Goal: Communication & Community: Answer question/provide support

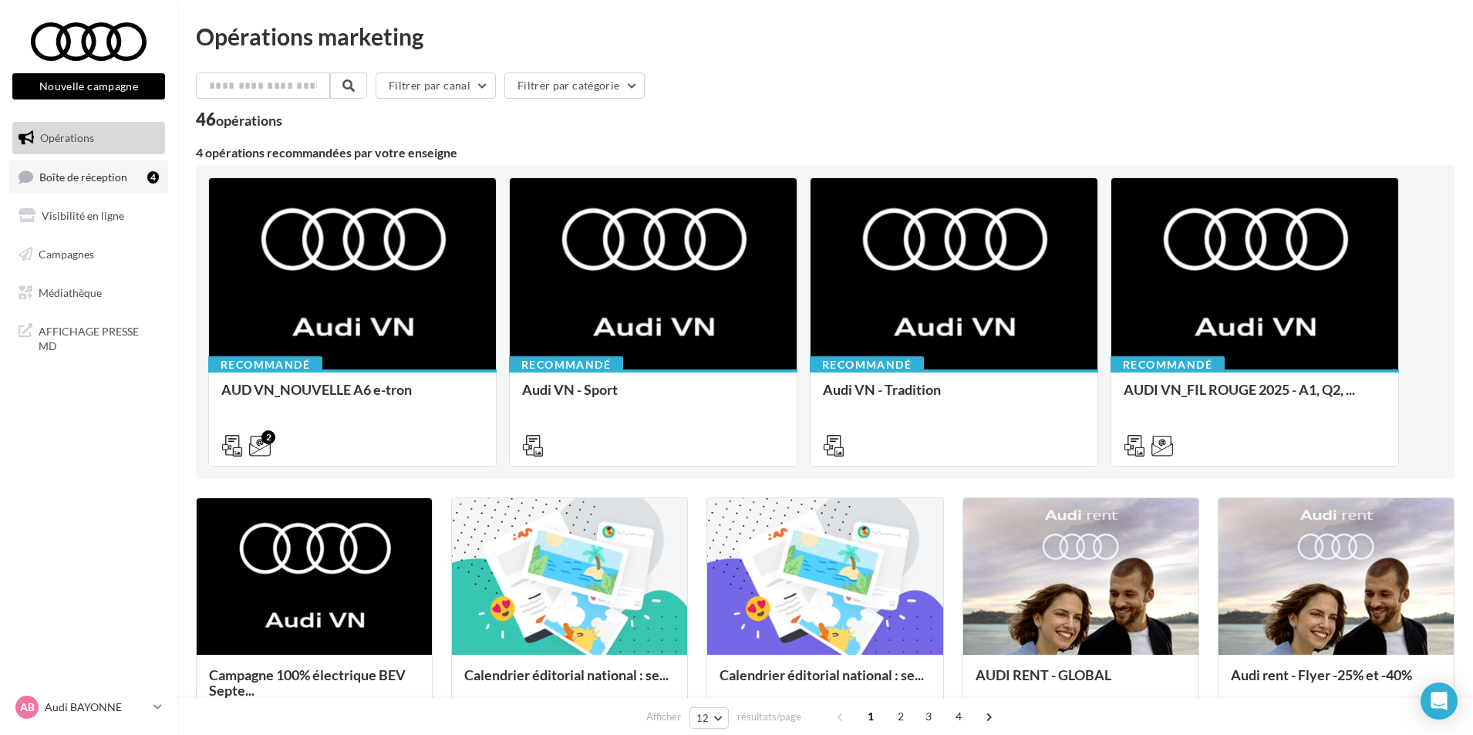
click at [123, 177] on span "Boîte de réception" at bounding box center [83, 176] width 88 height 13
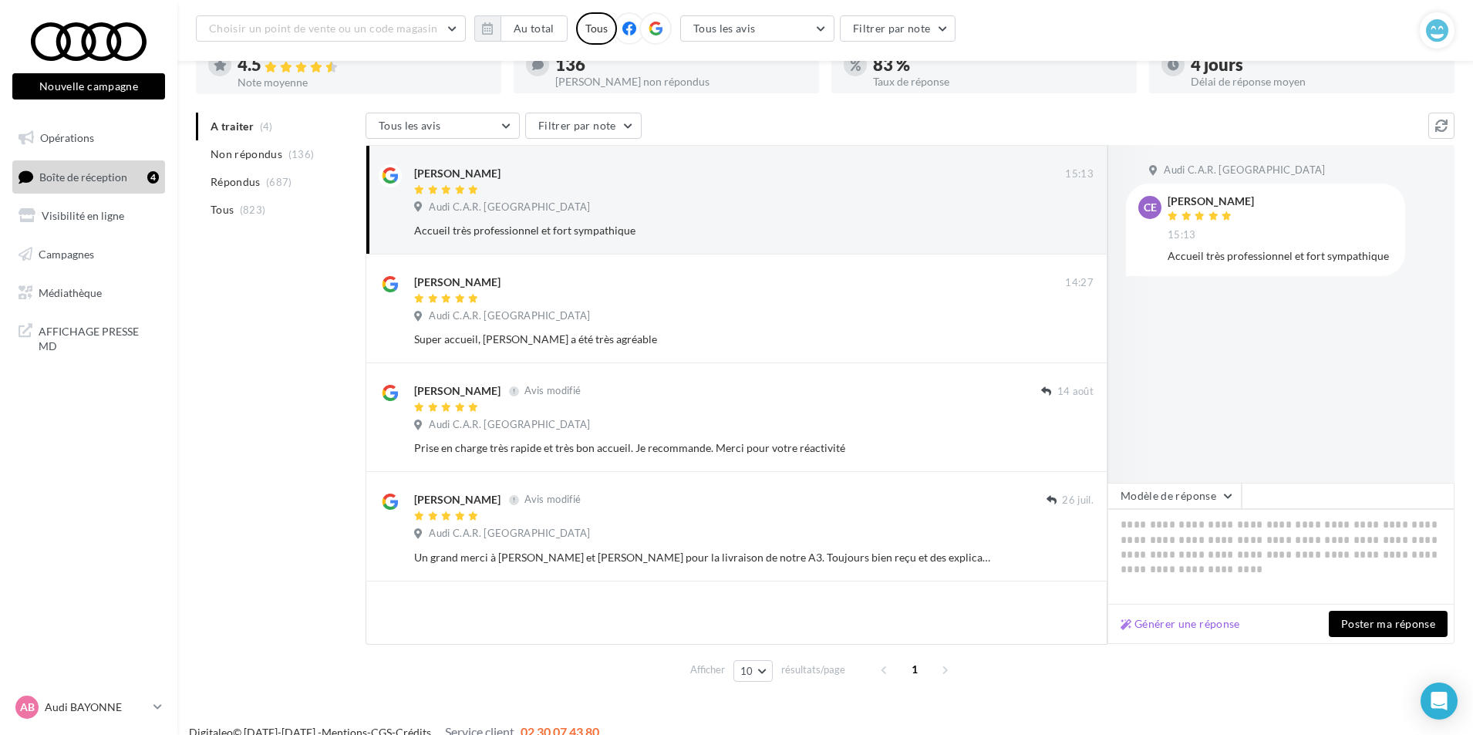
scroll to position [113, 0]
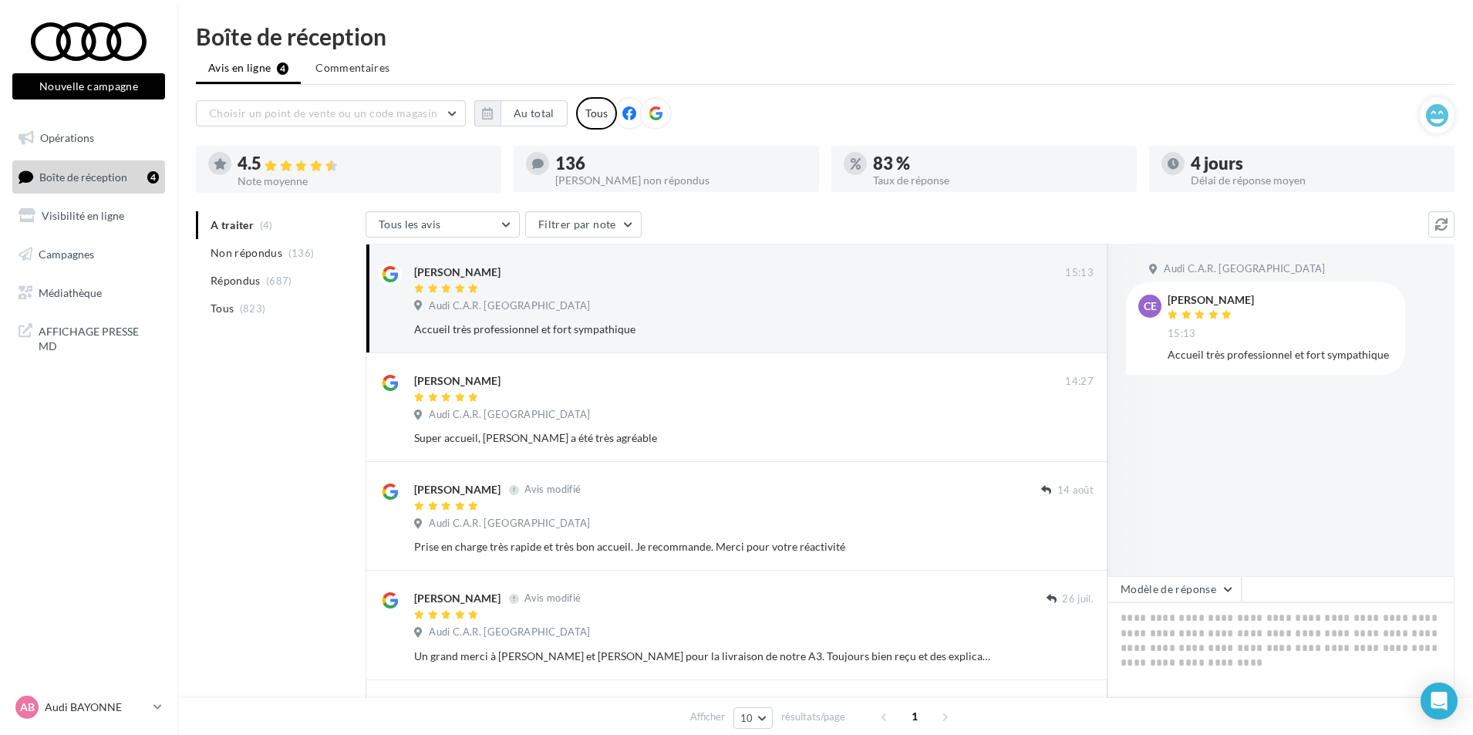
click at [234, 226] on ul "A traiter (4) Non répondus (136) Répondus (687) Tous (823)" at bounding box center [278, 266] width 164 height 111
click at [241, 70] on ul "Avis en ligne 4 Commentaires" at bounding box center [825, 69] width 1259 height 31
click at [156, 702] on icon at bounding box center [157, 706] width 8 height 13
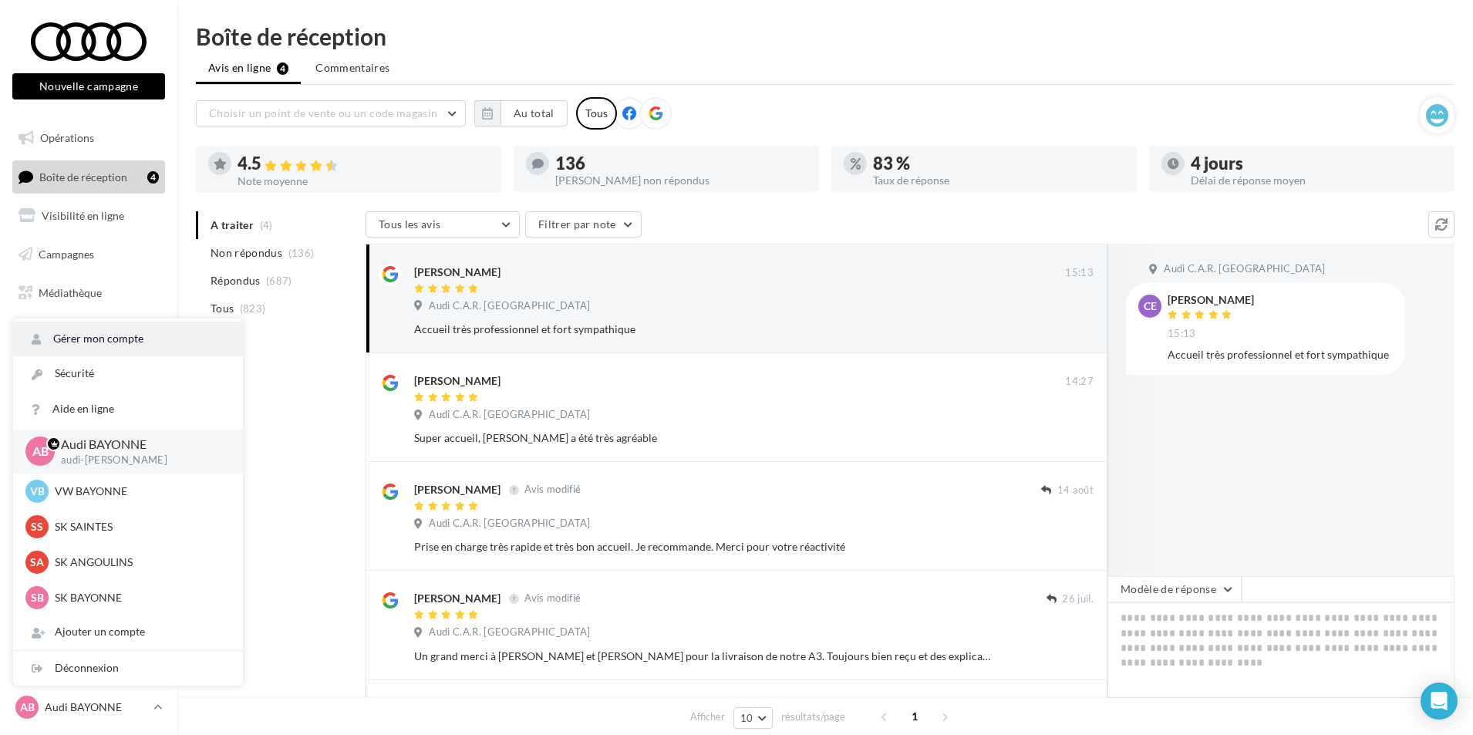
click at [83, 331] on link "Gérer mon compte" at bounding box center [128, 339] width 230 height 35
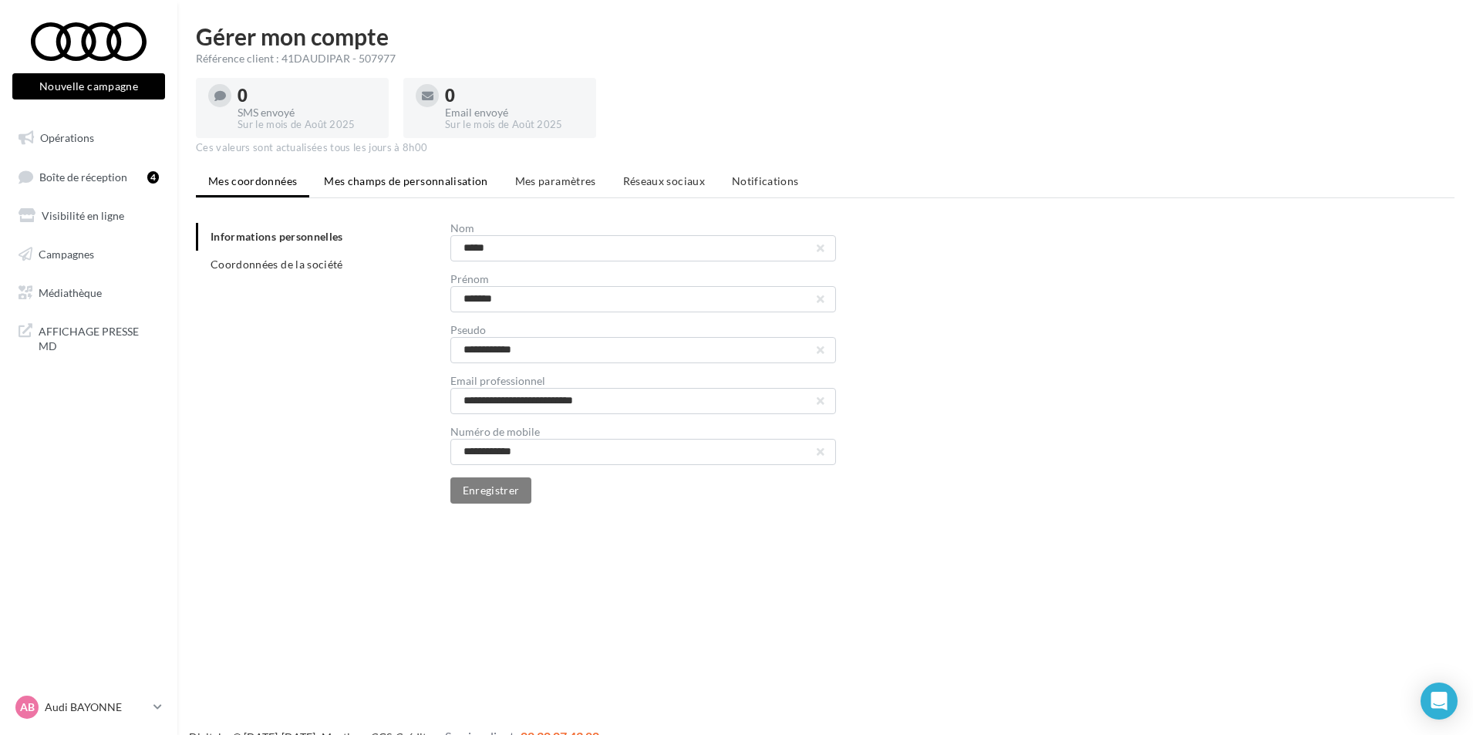
click at [392, 177] on span "Mes champs de personnalisation" at bounding box center [406, 180] width 164 height 13
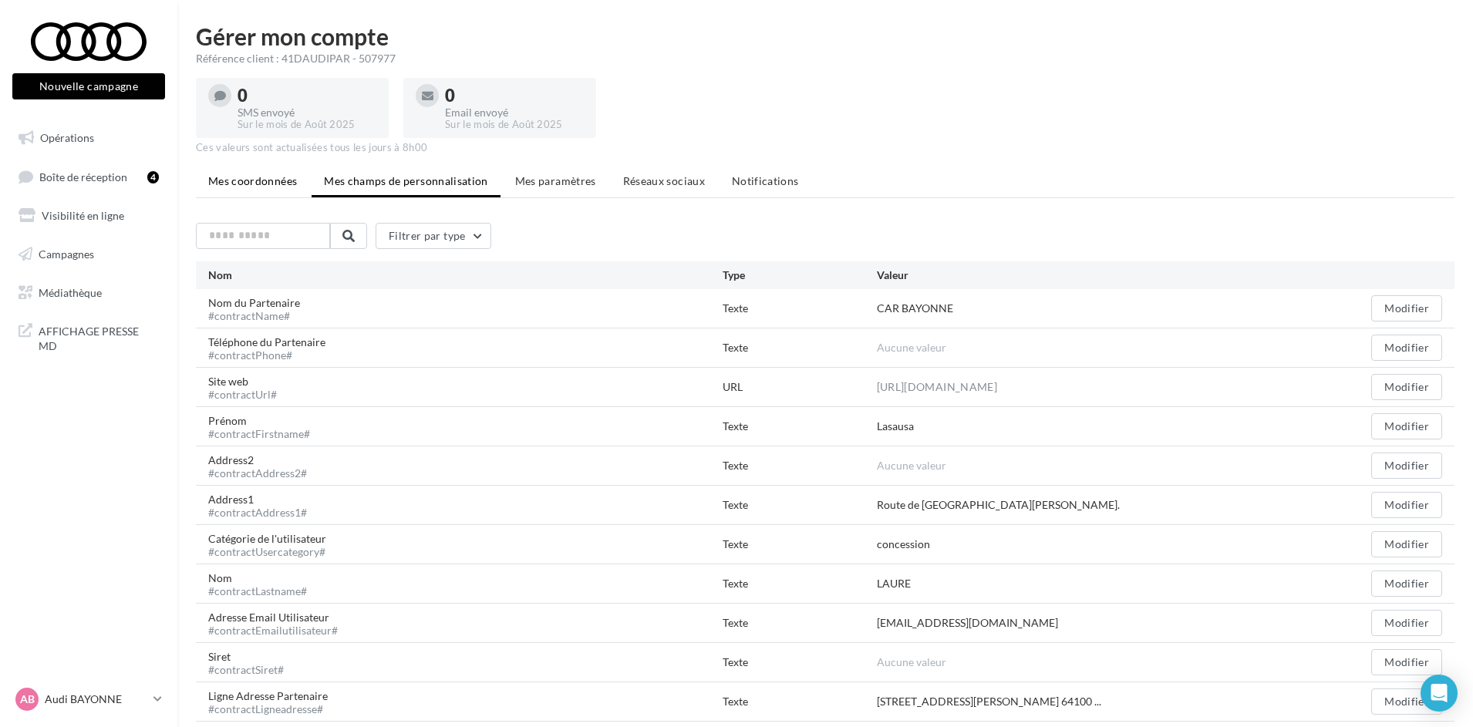
click at [278, 184] on span "Mes coordonnées" at bounding box center [252, 180] width 89 height 13
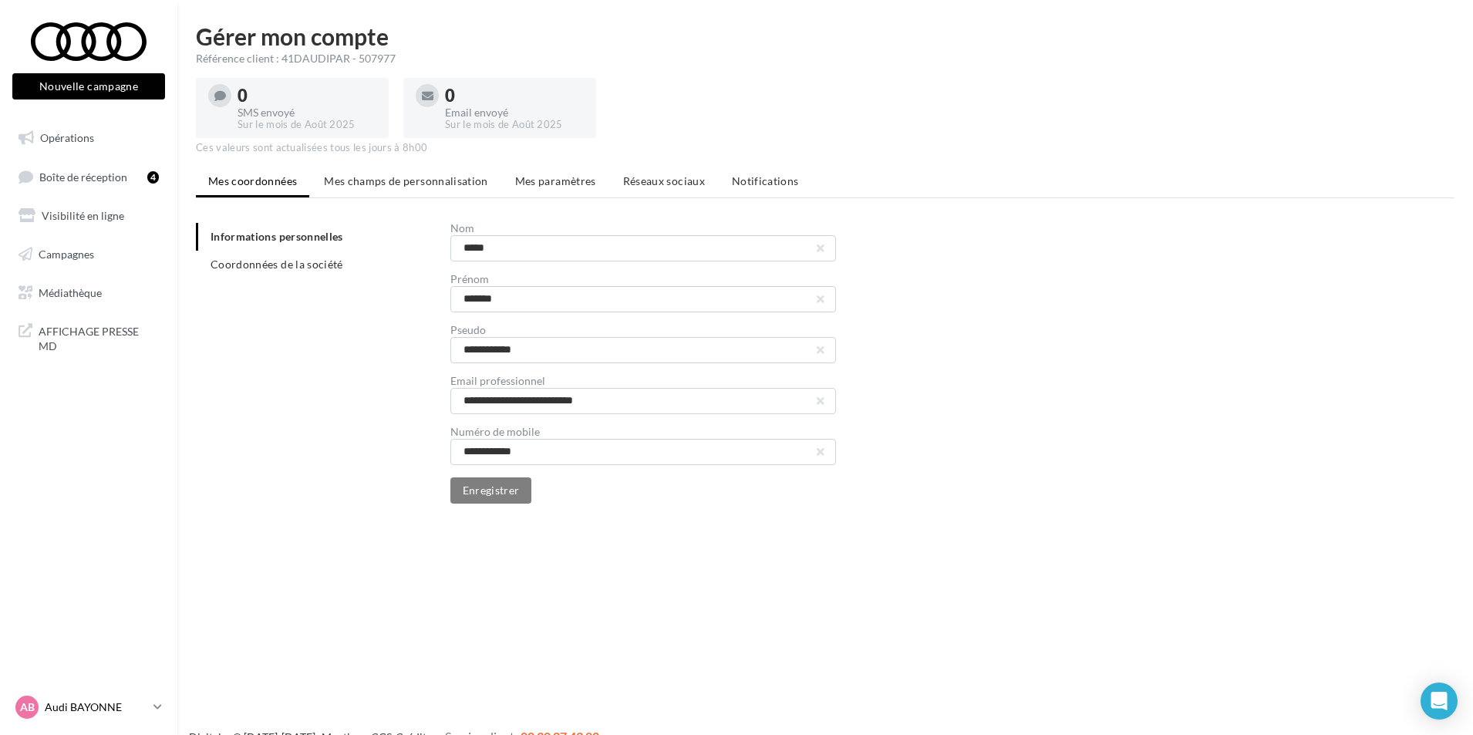
click at [111, 713] on p "Audi BAYONNE" at bounding box center [96, 707] width 103 height 15
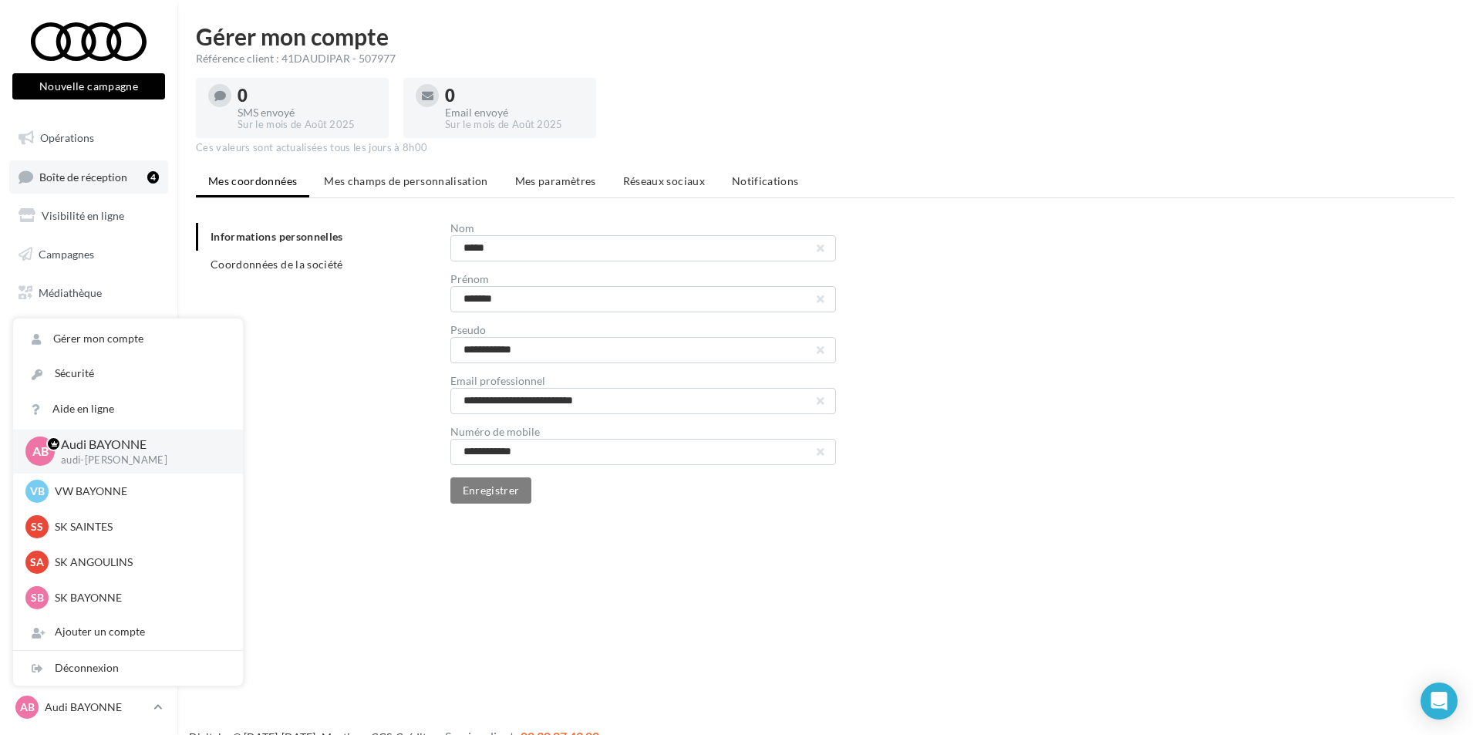
click at [108, 182] on span "Boîte de réception" at bounding box center [83, 176] width 88 height 13
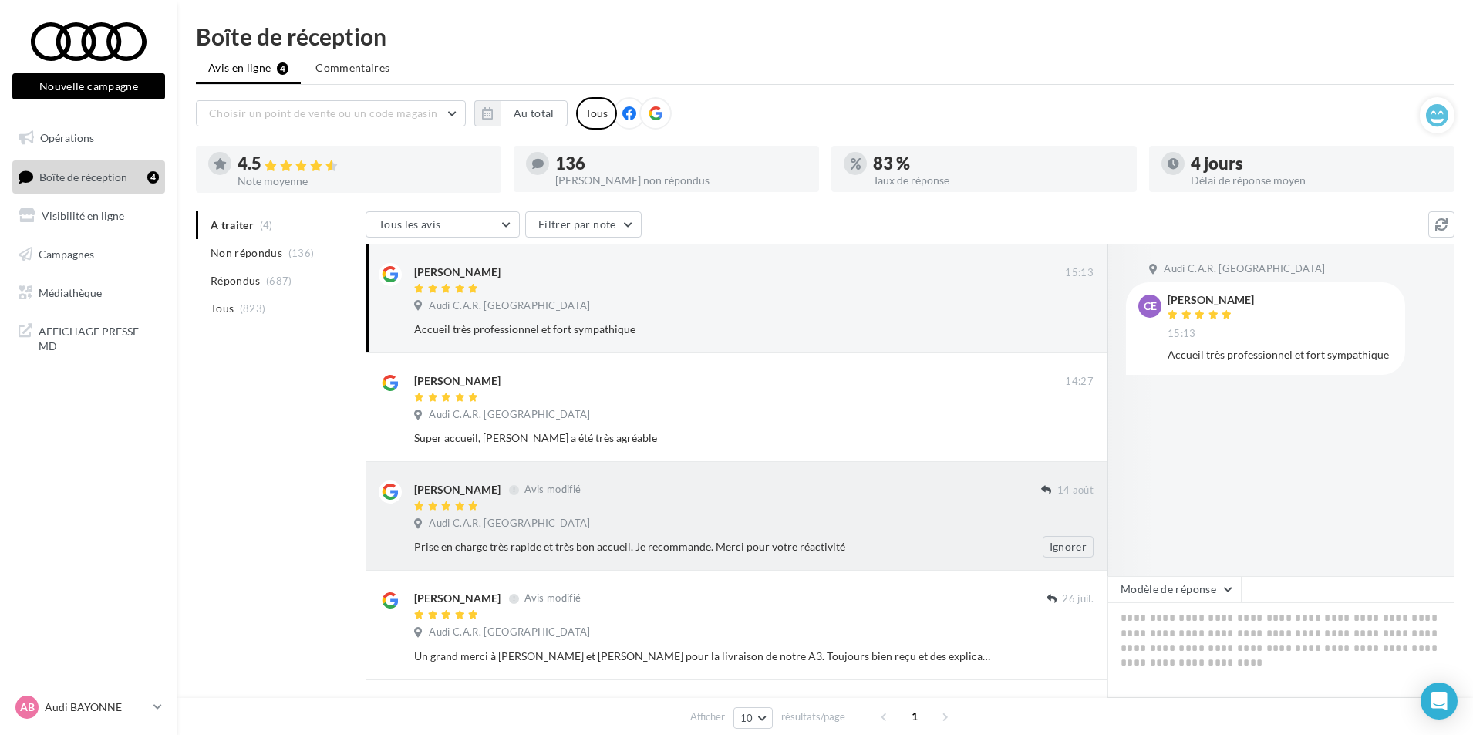
scroll to position [77, 0]
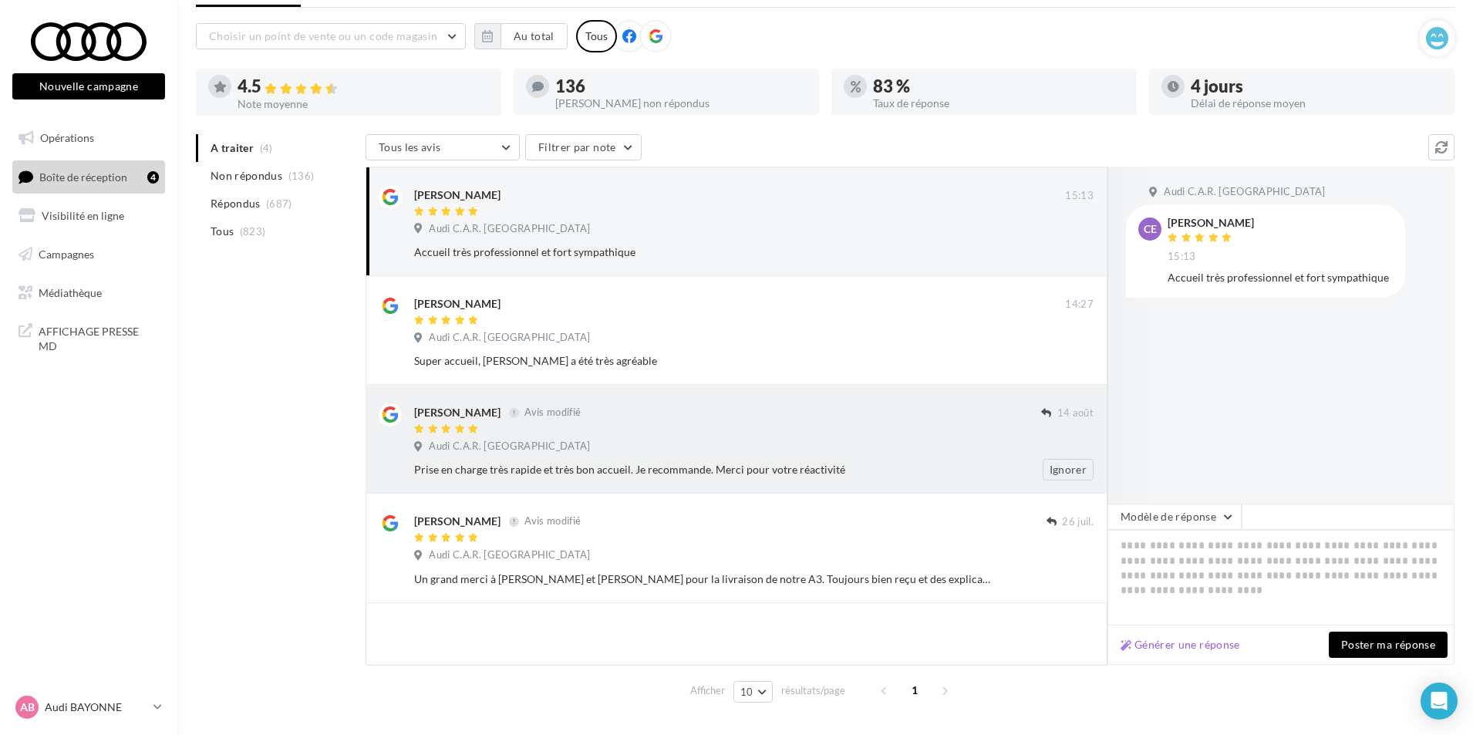
click at [800, 390] on div "Emmanuel GOUDAL Avis modifié 14 août Audi C.A.R. Bayonne Prise en charge très r…" at bounding box center [737, 439] width 742 height 109
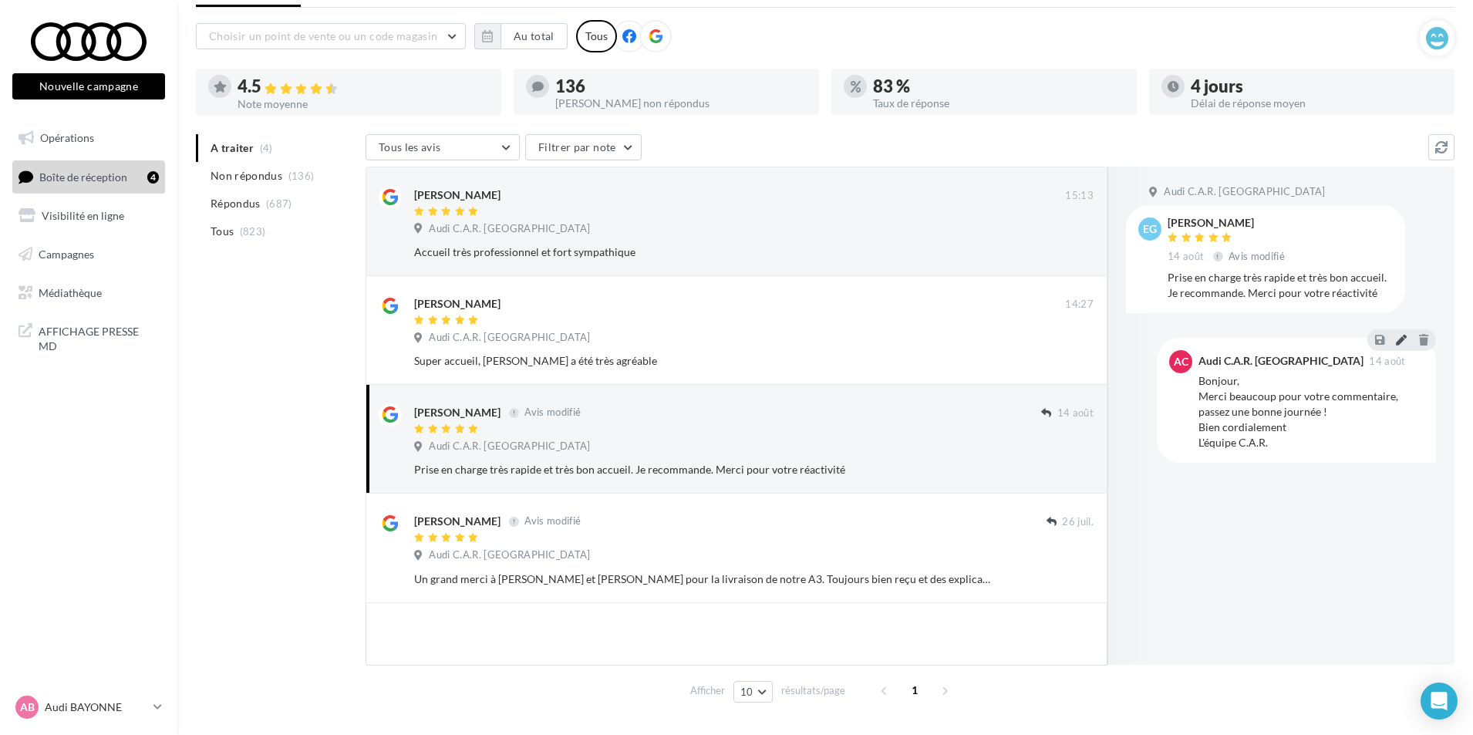
click at [1401, 340] on icon at bounding box center [1401, 339] width 11 height 11
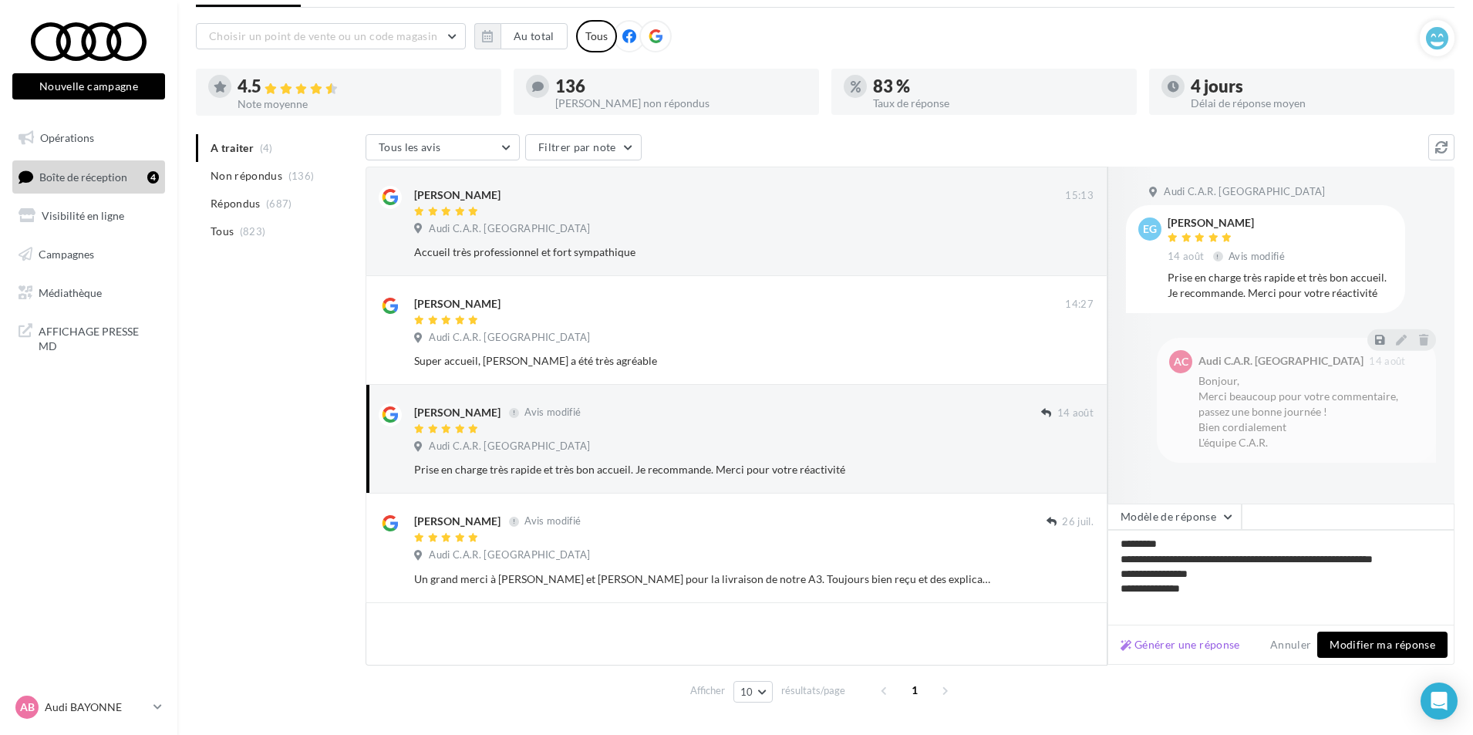
drag, startPoint x: 1364, startPoint y: 646, endPoint x: 1331, endPoint y: 605, distance: 51.6
click at [1363, 641] on button "Modifier ma réponse" at bounding box center [1382, 645] width 130 height 26
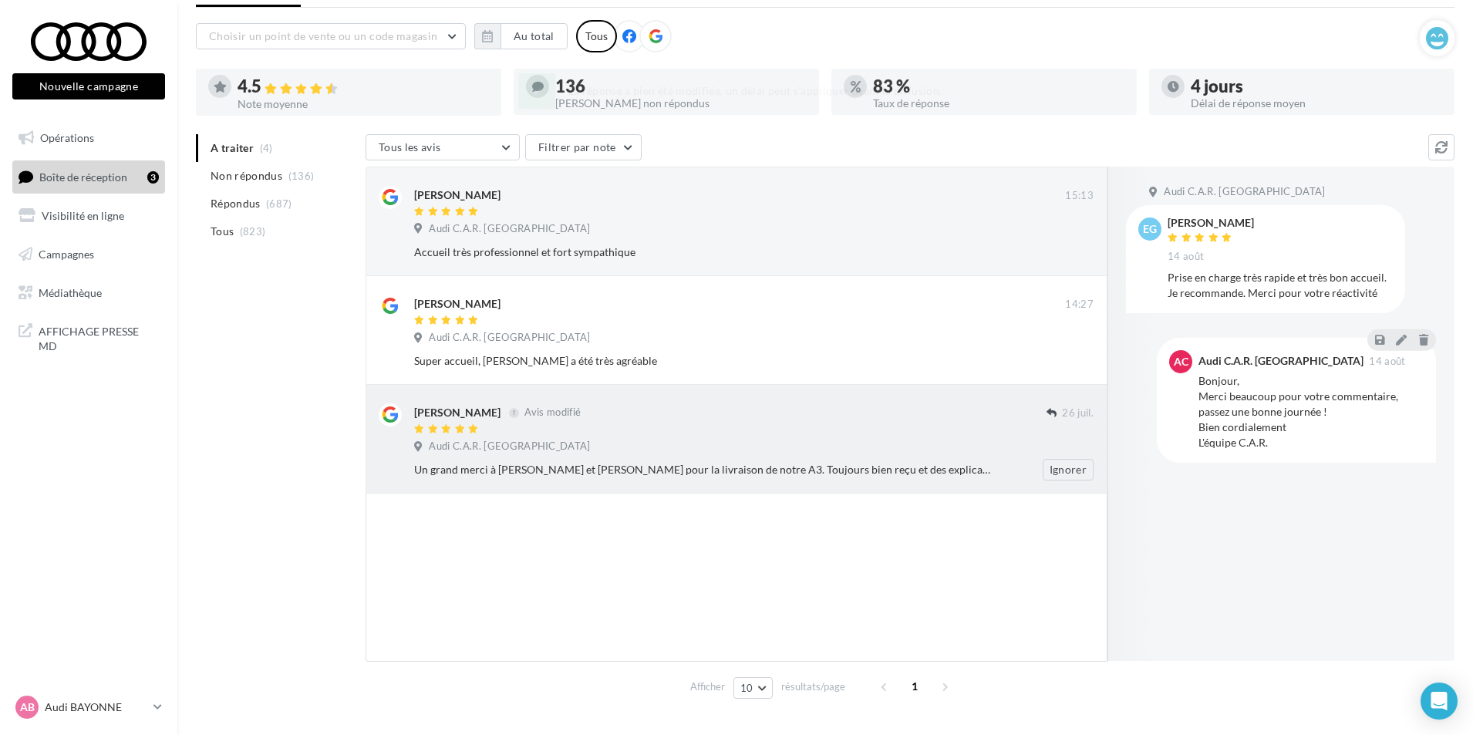
click at [760, 438] on div "laurent couty Avis modifié 26 juil. Audi C.A.R. Bayonne Un grand merci à Jérôme…" at bounding box center [753, 441] width 679 height 77
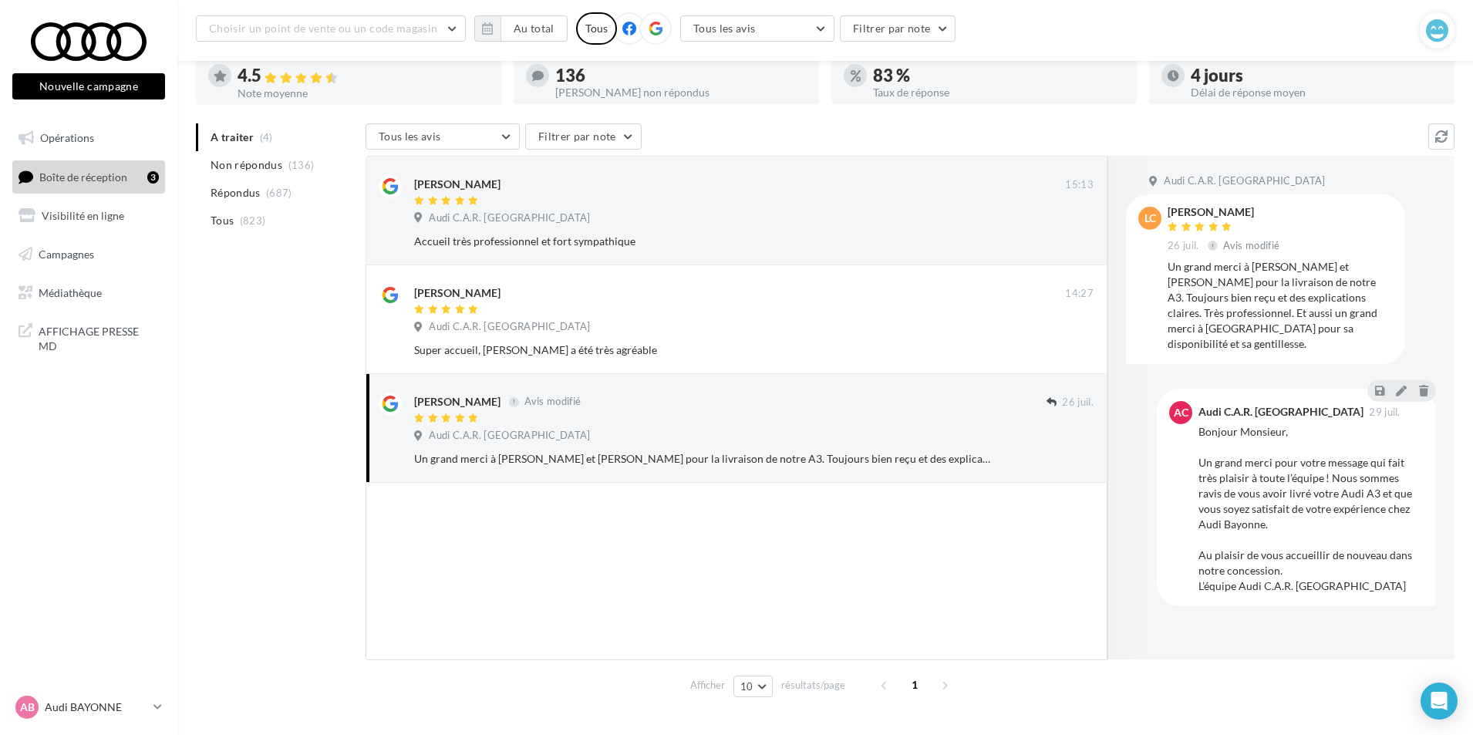
scroll to position [113, 0]
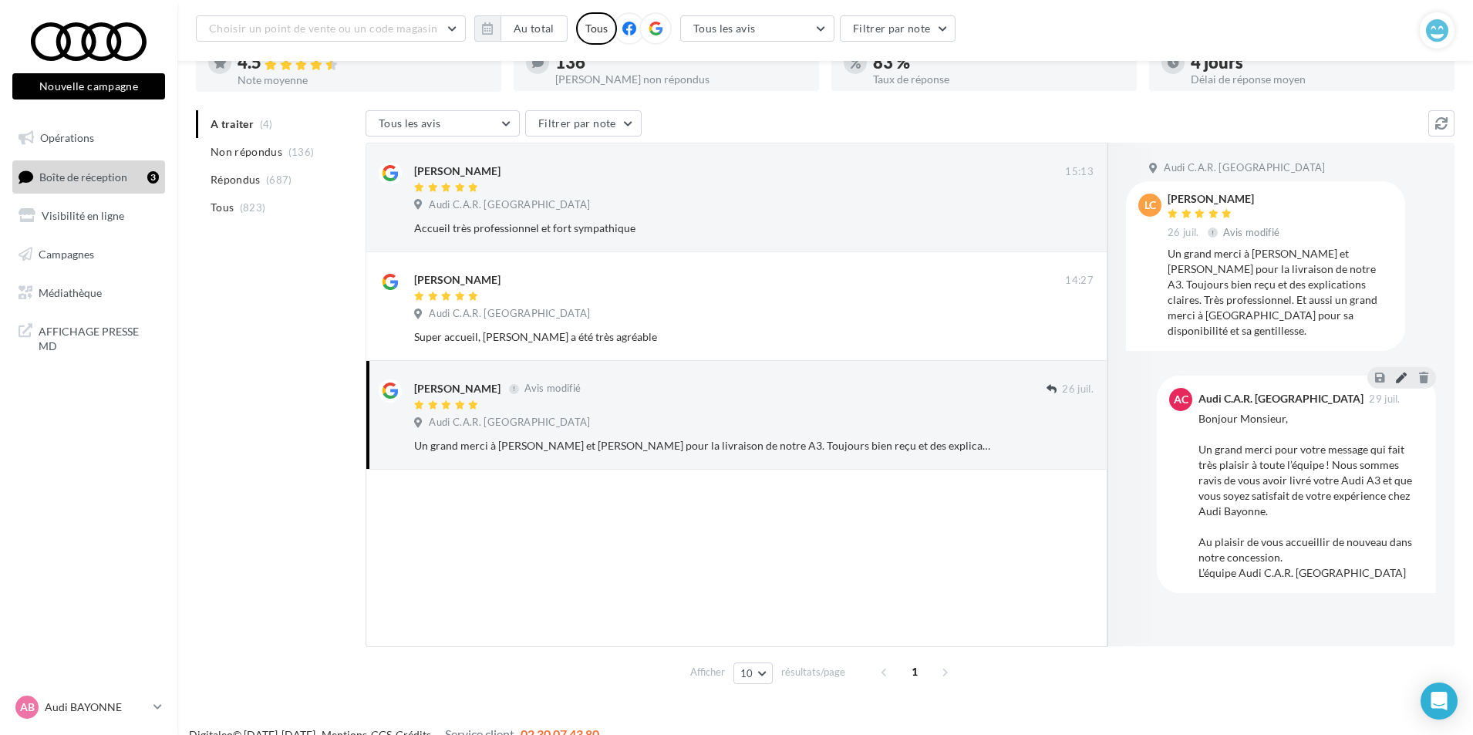
click at [1398, 372] on icon at bounding box center [1401, 377] width 11 height 11
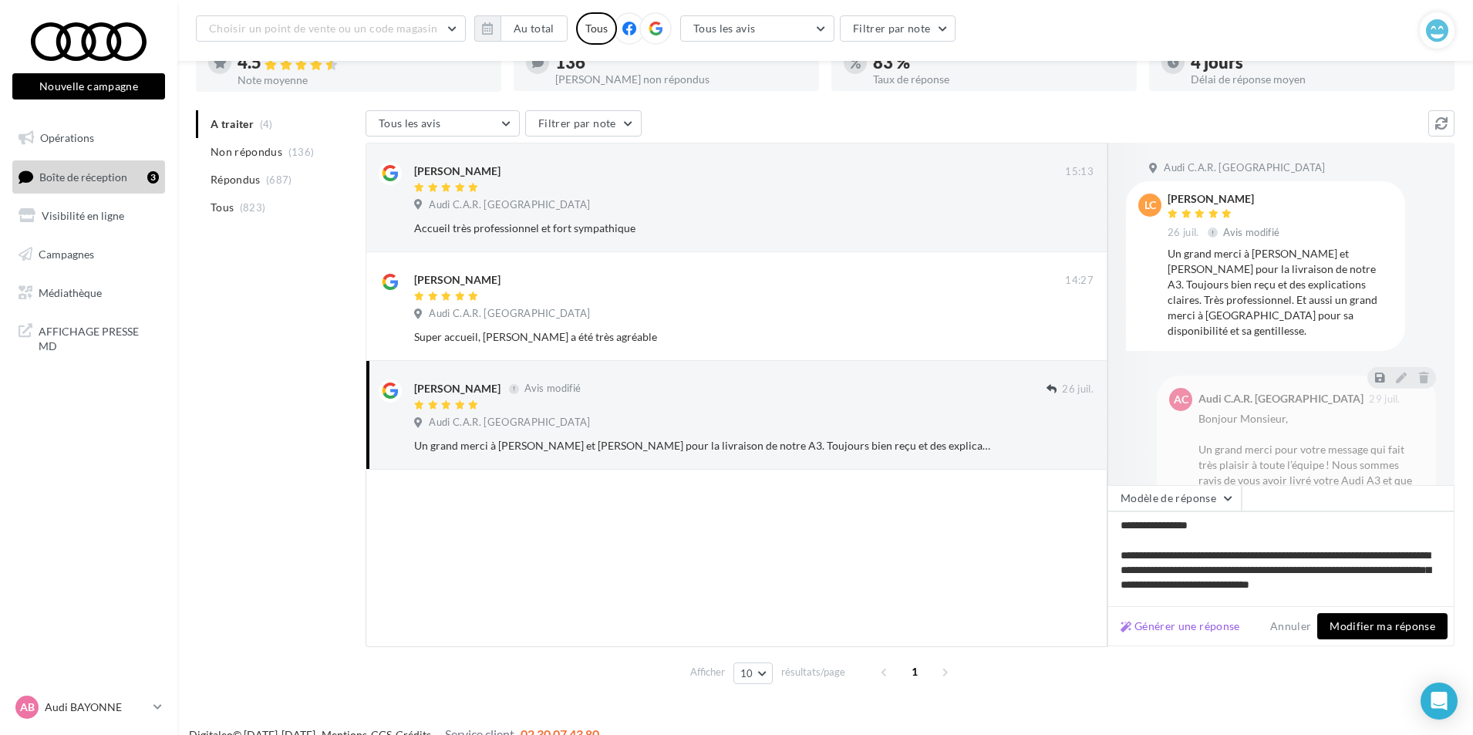
scroll to position [39, 0]
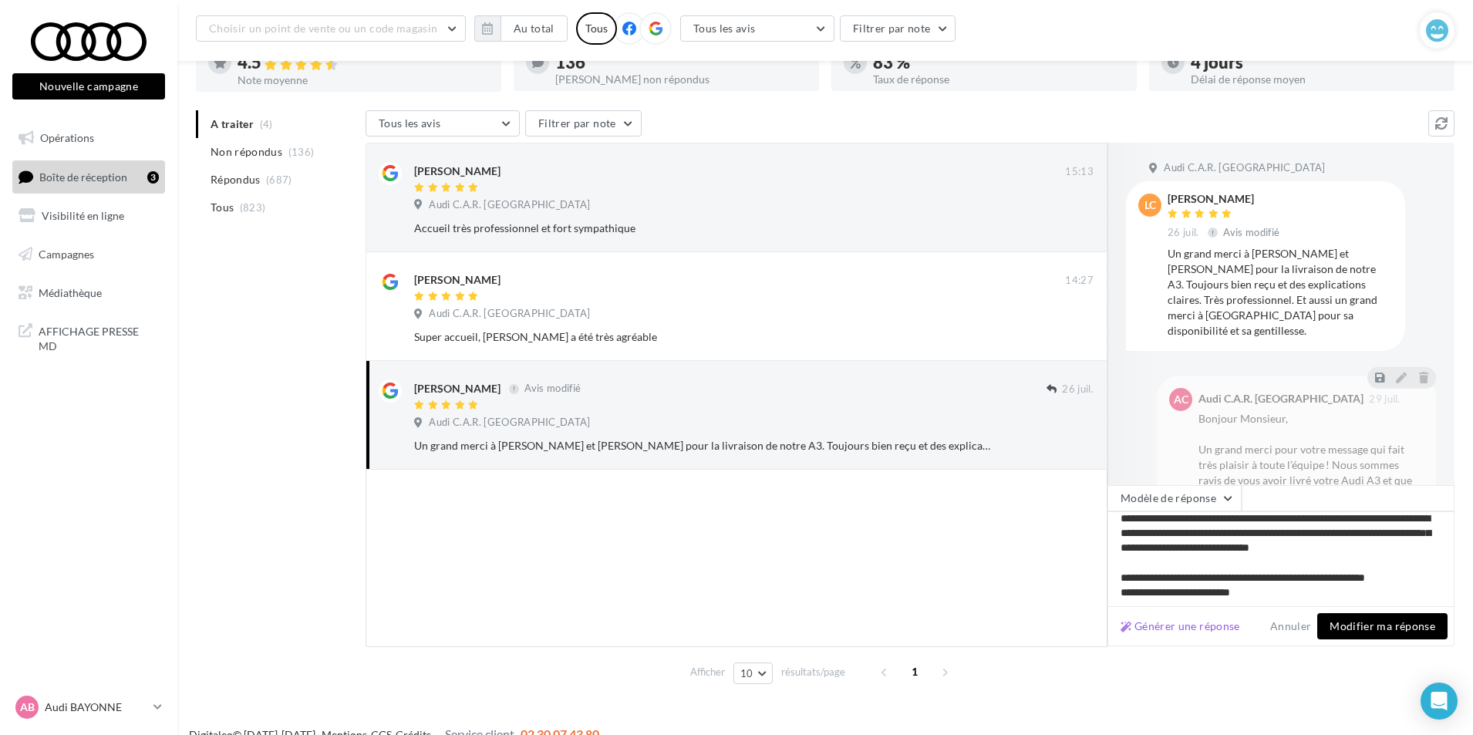
click at [1368, 625] on button "Modifier ma réponse" at bounding box center [1382, 626] width 130 height 26
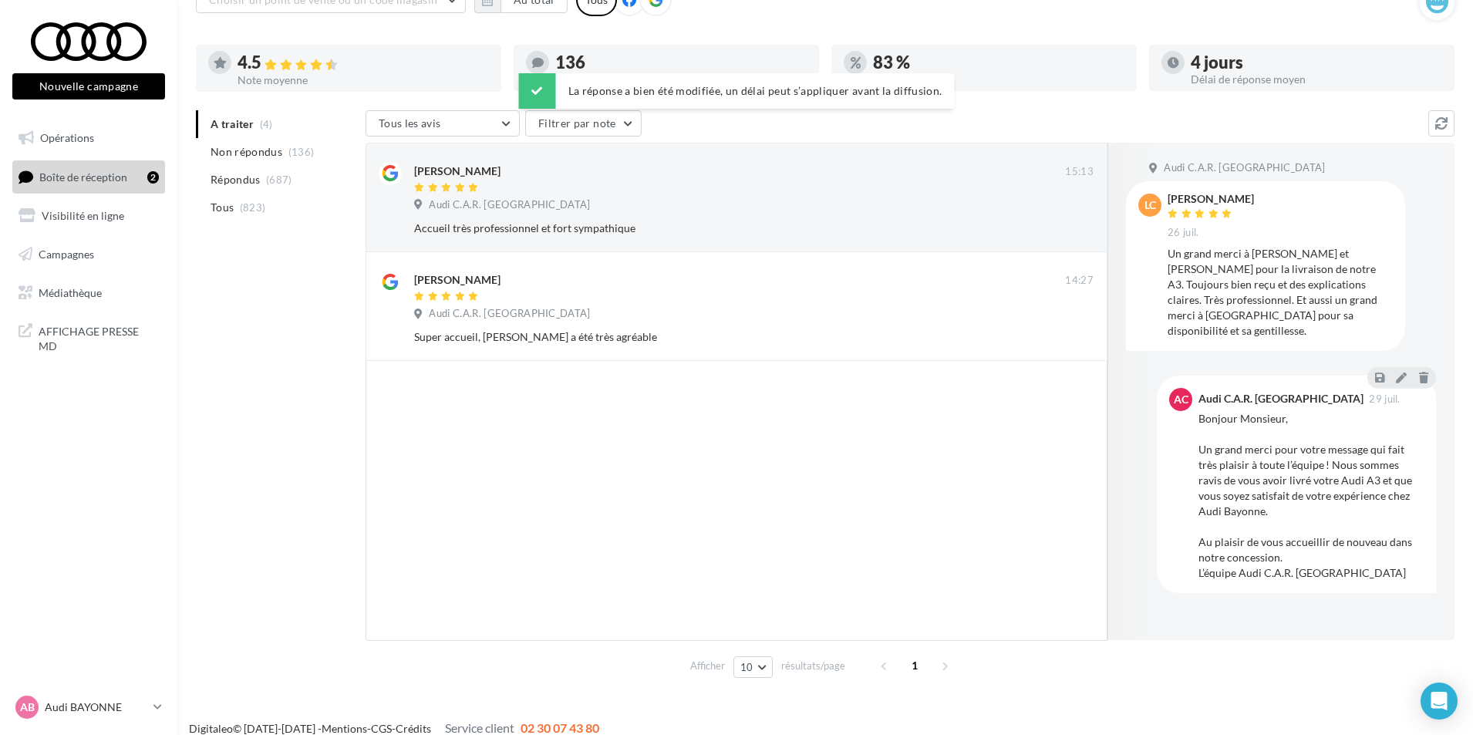
scroll to position [0, 0]
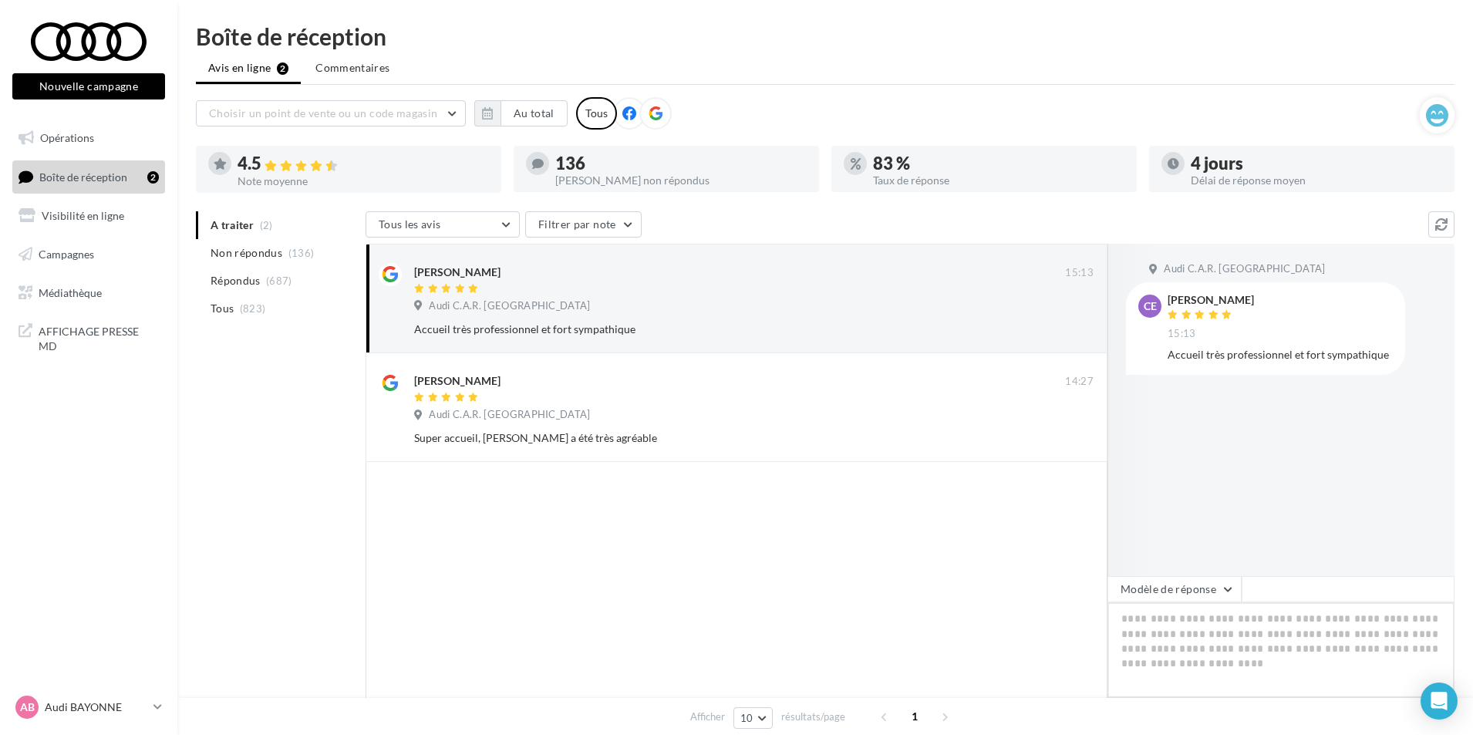
click at [1159, 619] on textarea at bounding box center [1281, 650] width 347 height 96
paste textarea "**********"
type textarea "**********"
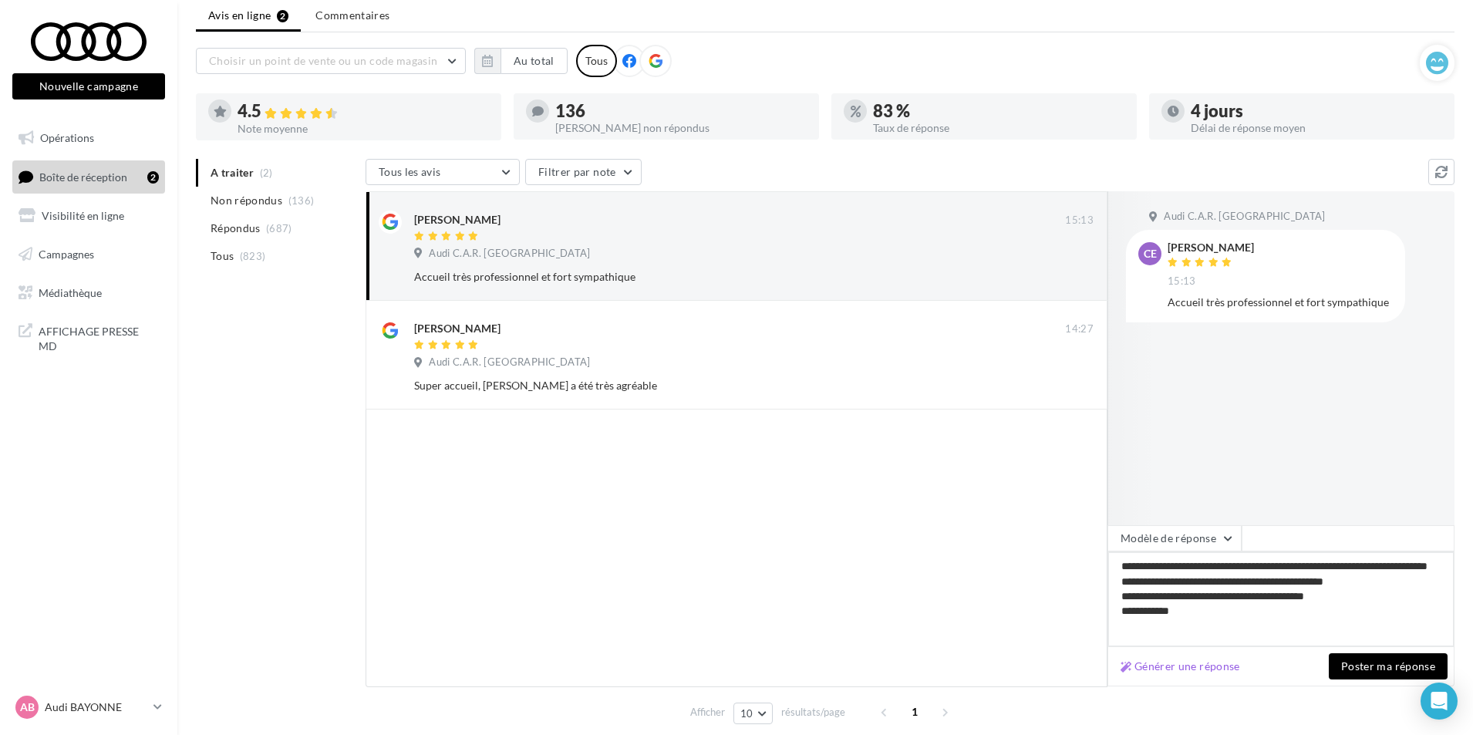
scroll to position [113, 0]
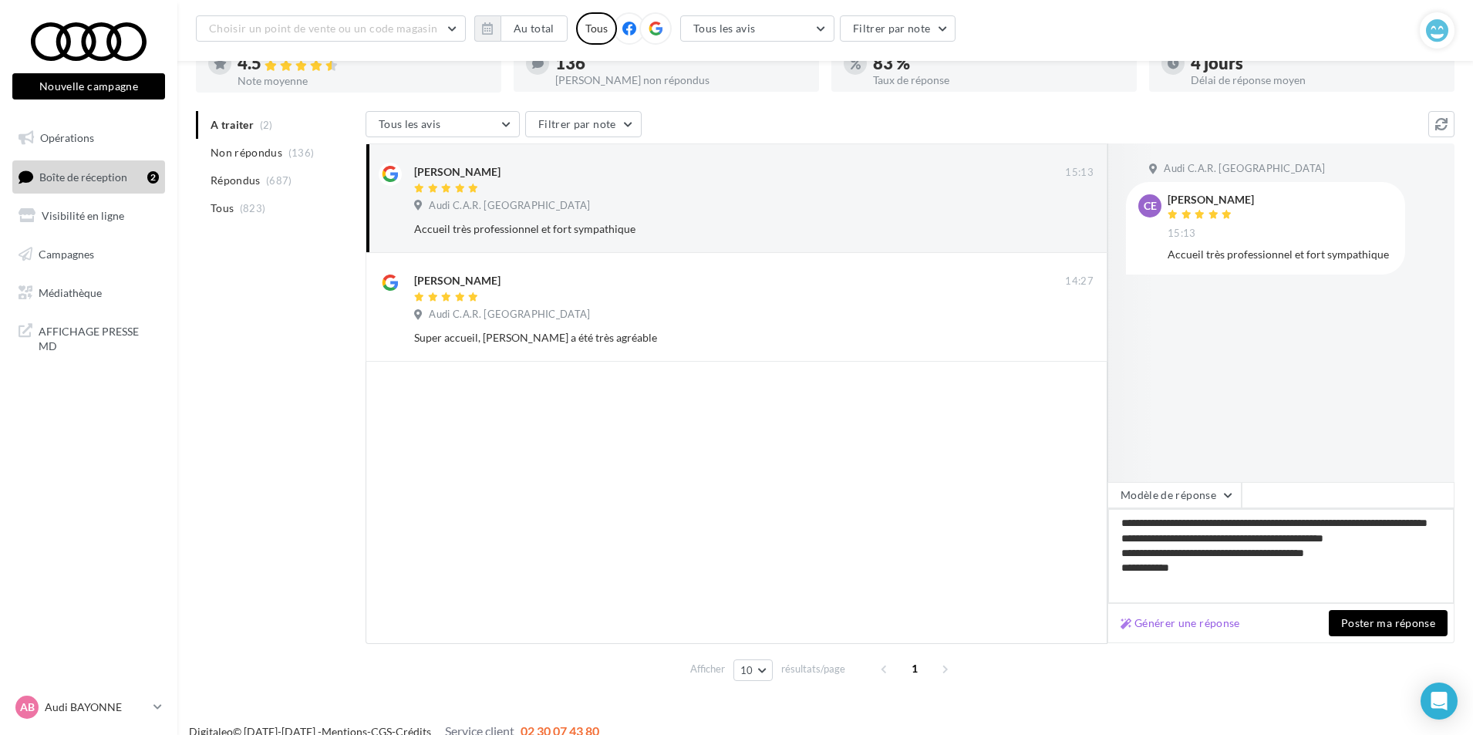
type textarea "**********"
click at [1375, 616] on button "Poster ma réponse" at bounding box center [1388, 623] width 119 height 26
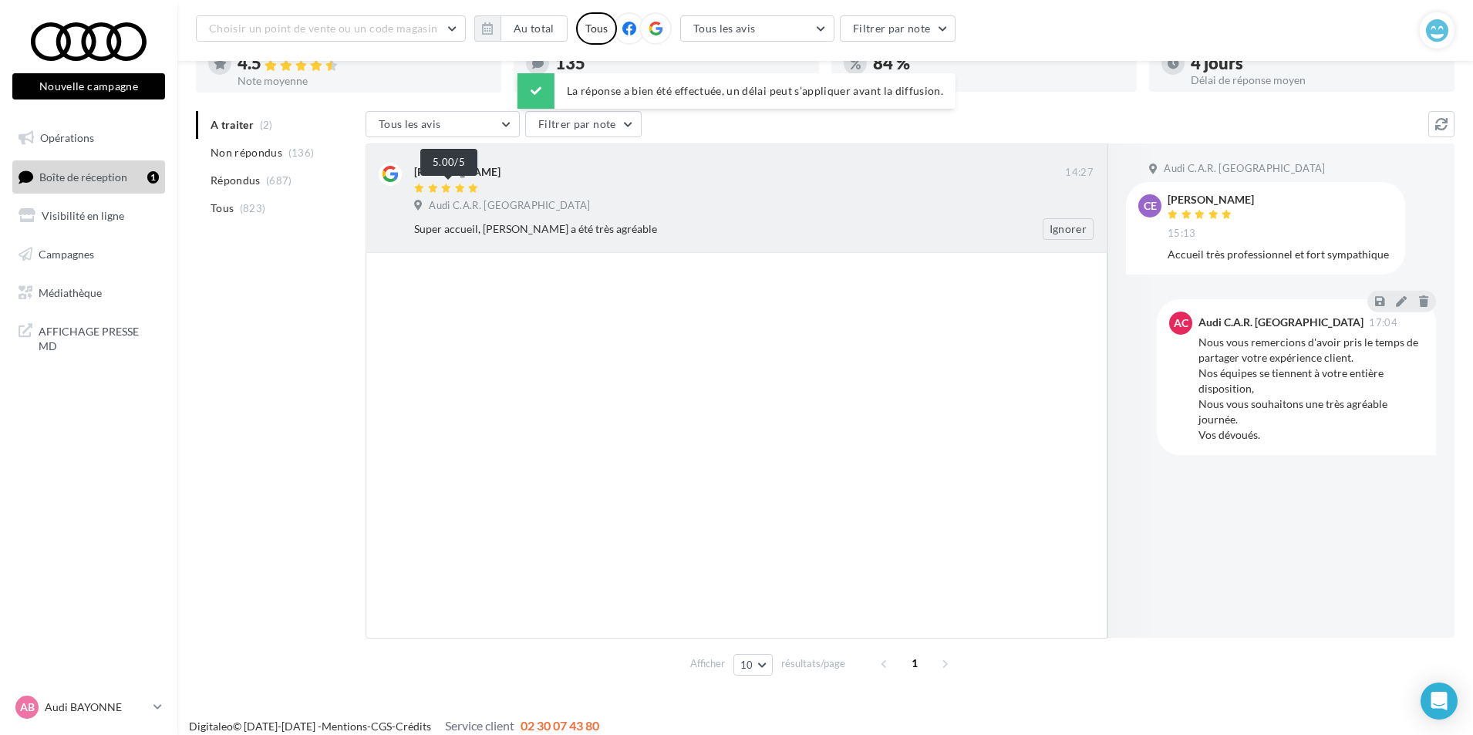
click at [461, 185] on icon at bounding box center [459, 188] width 11 height 9
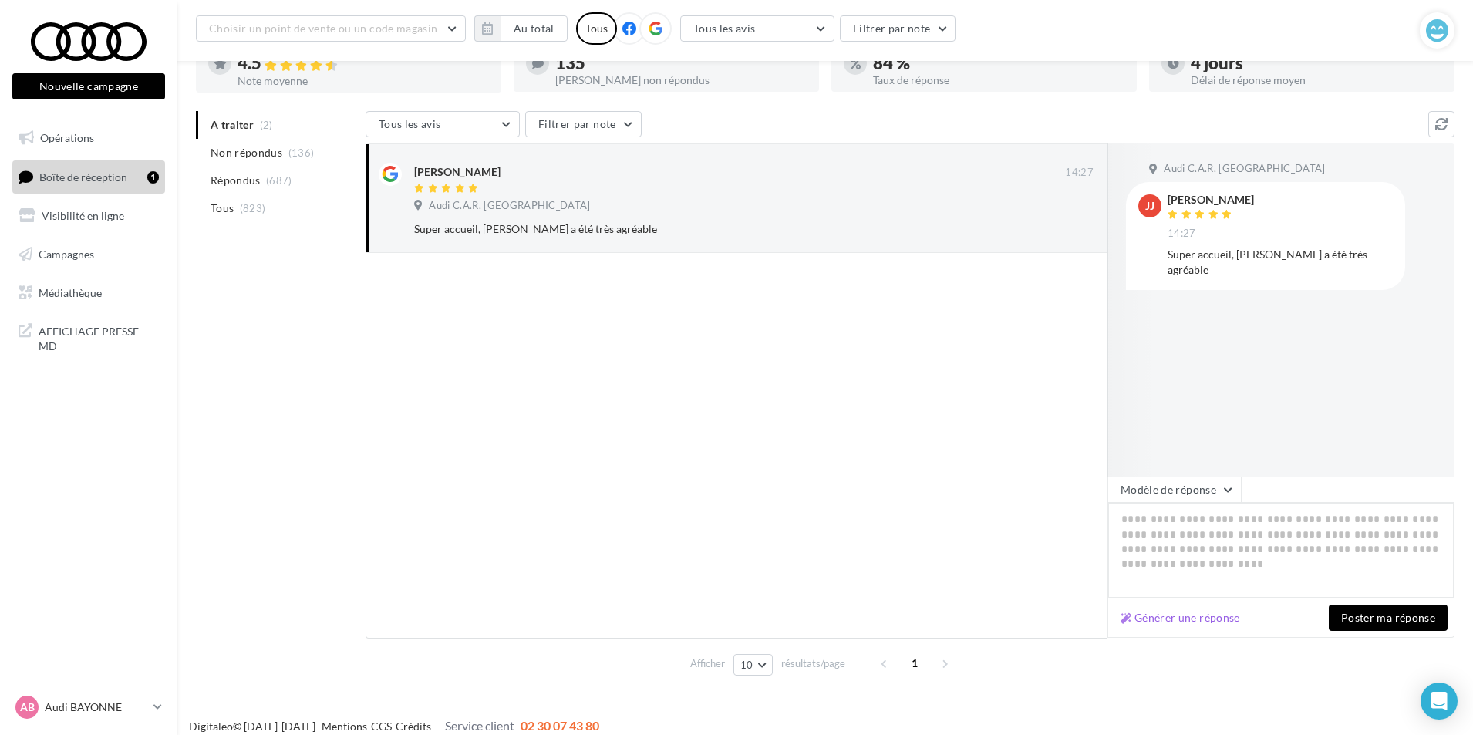
click at [1144, 520] on textarea at bounding box center [1281, 551] width 347 height 96
paste textarea "**********"
type textarea "**********"
click at [1369, 621] on button "Poster ma réponse" at bounding box center [1388, 618] width 119 height 26
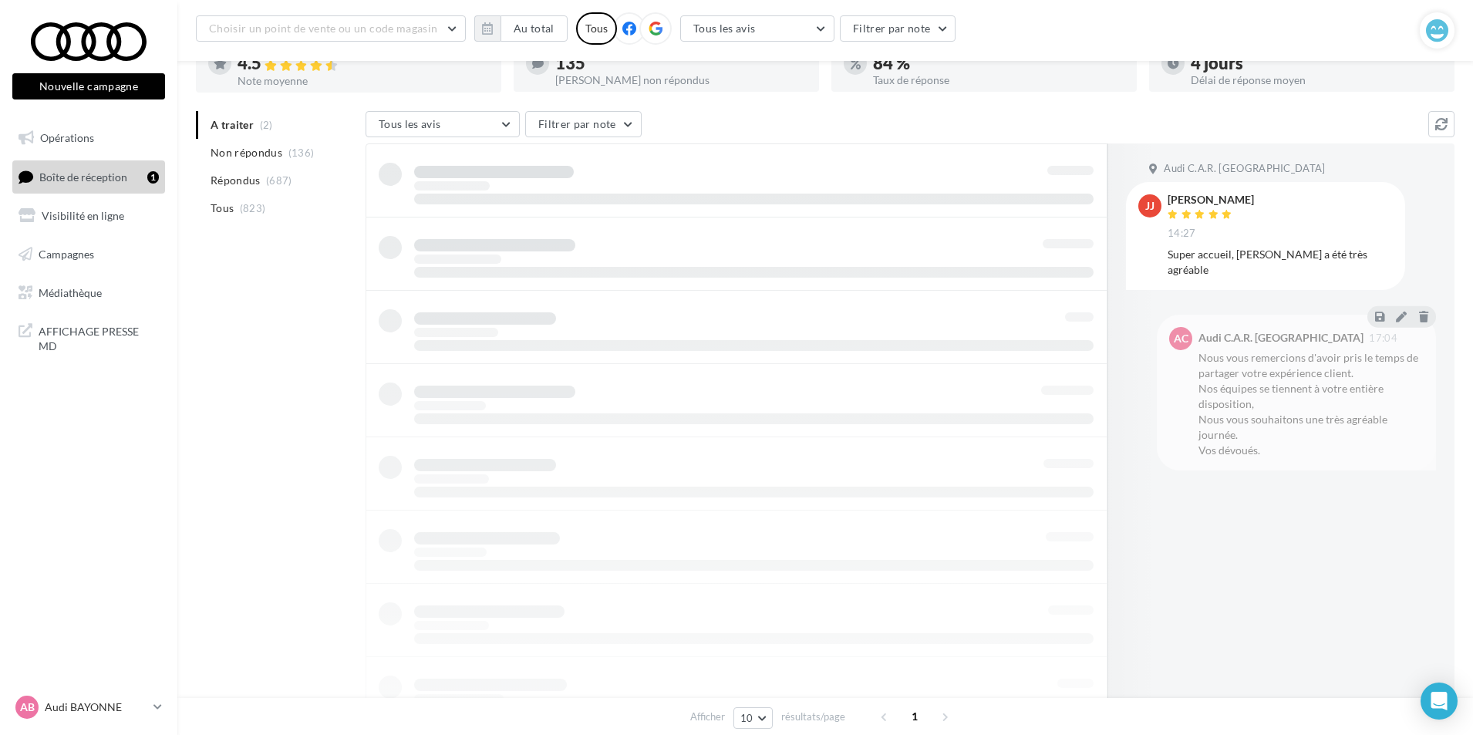
scroll to position [25, 0]
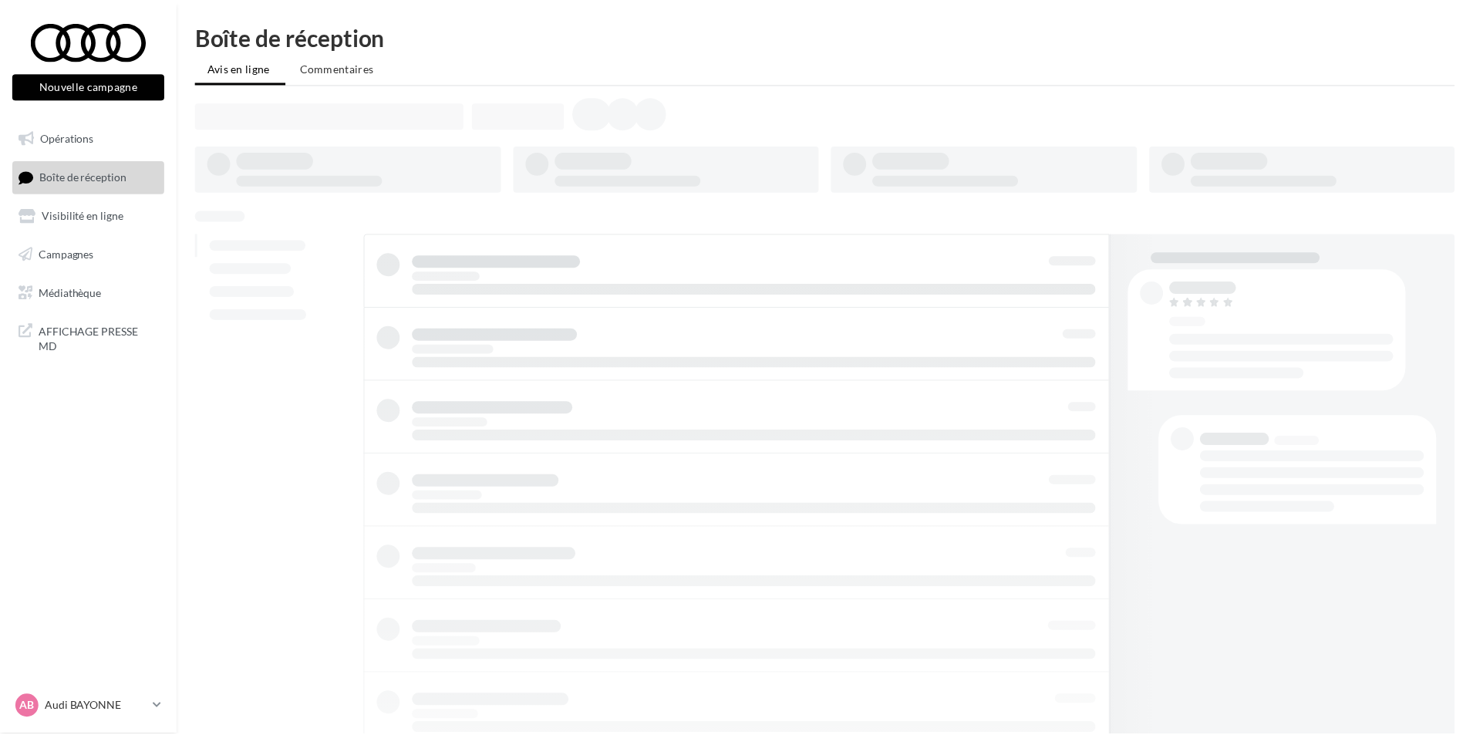
scroll to position [25, 0]
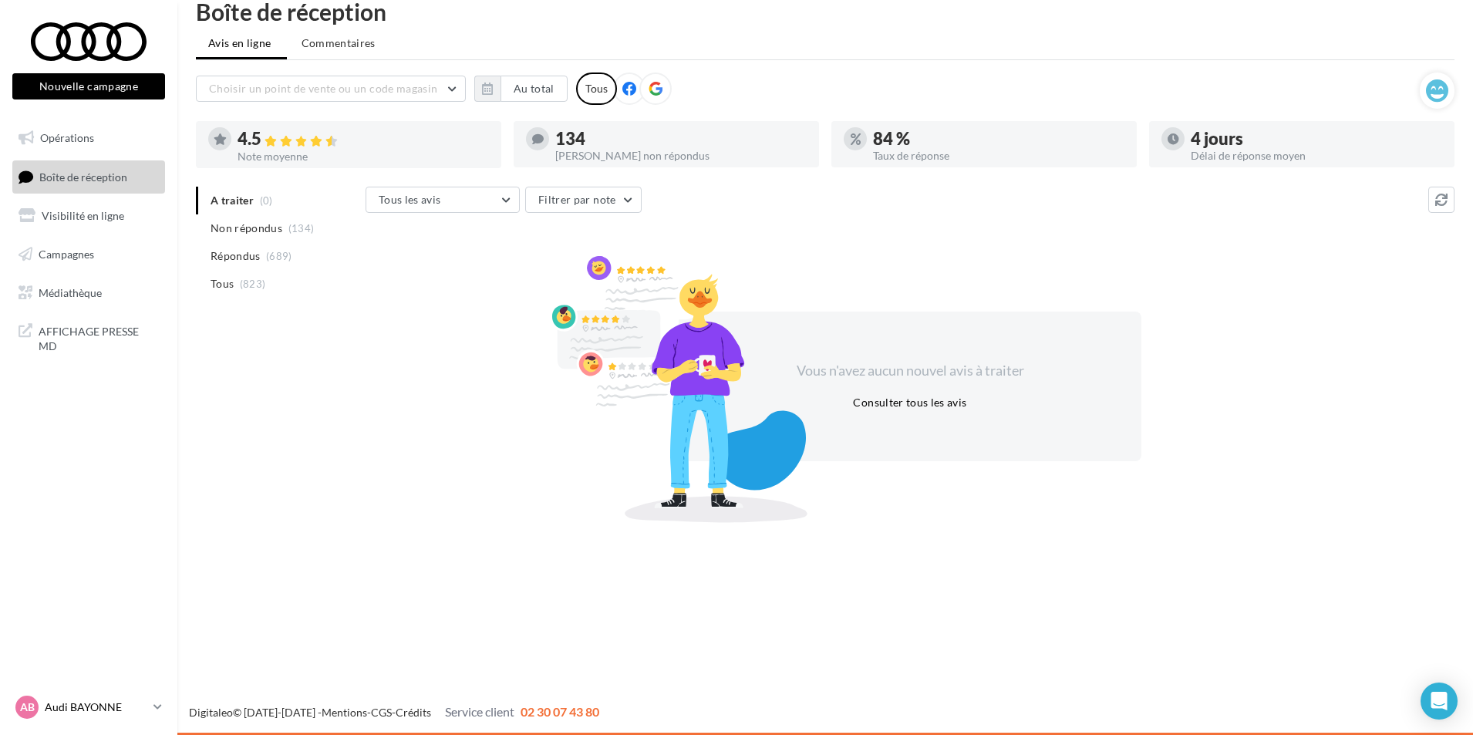
click at [157, 706] on icon at bounding box center [157, 706] width 8 height 13
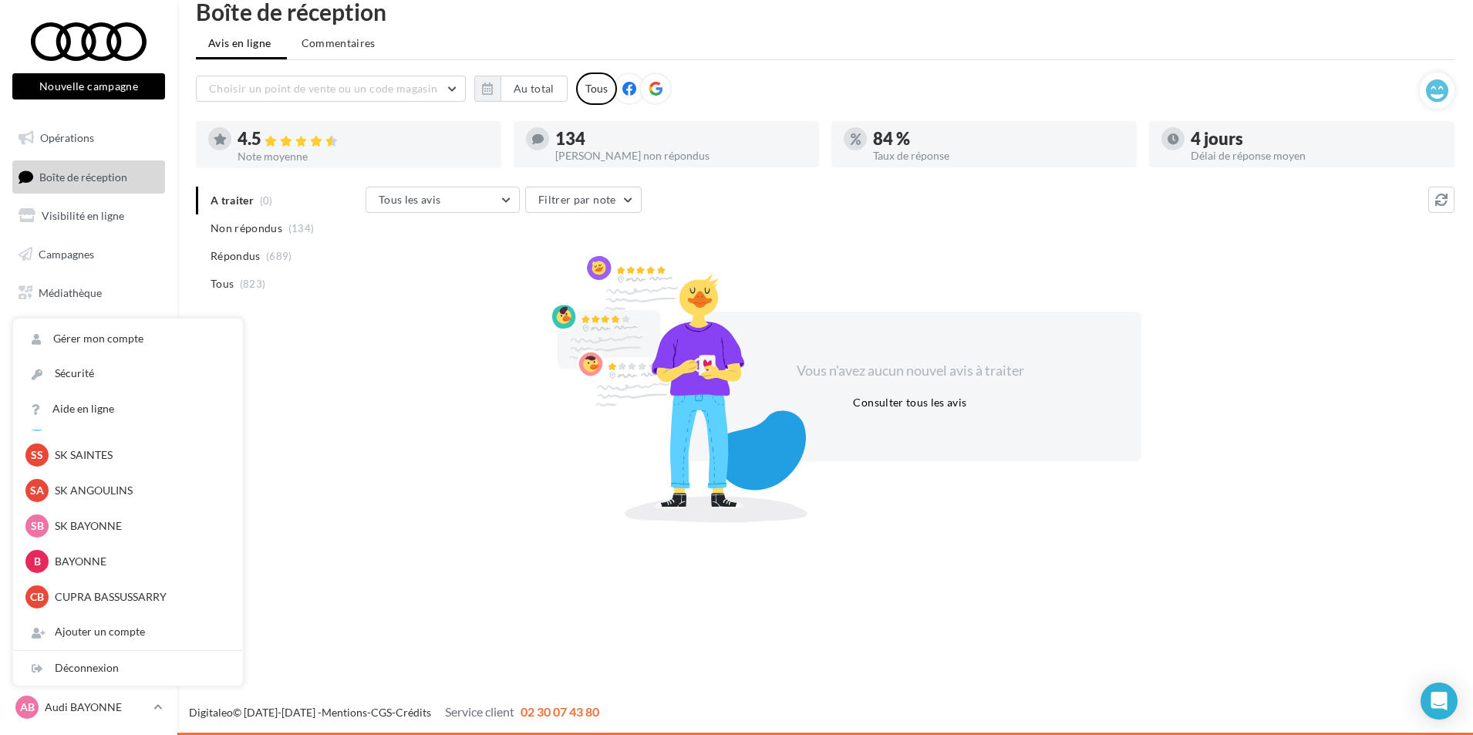
scroll to position [0, 0]
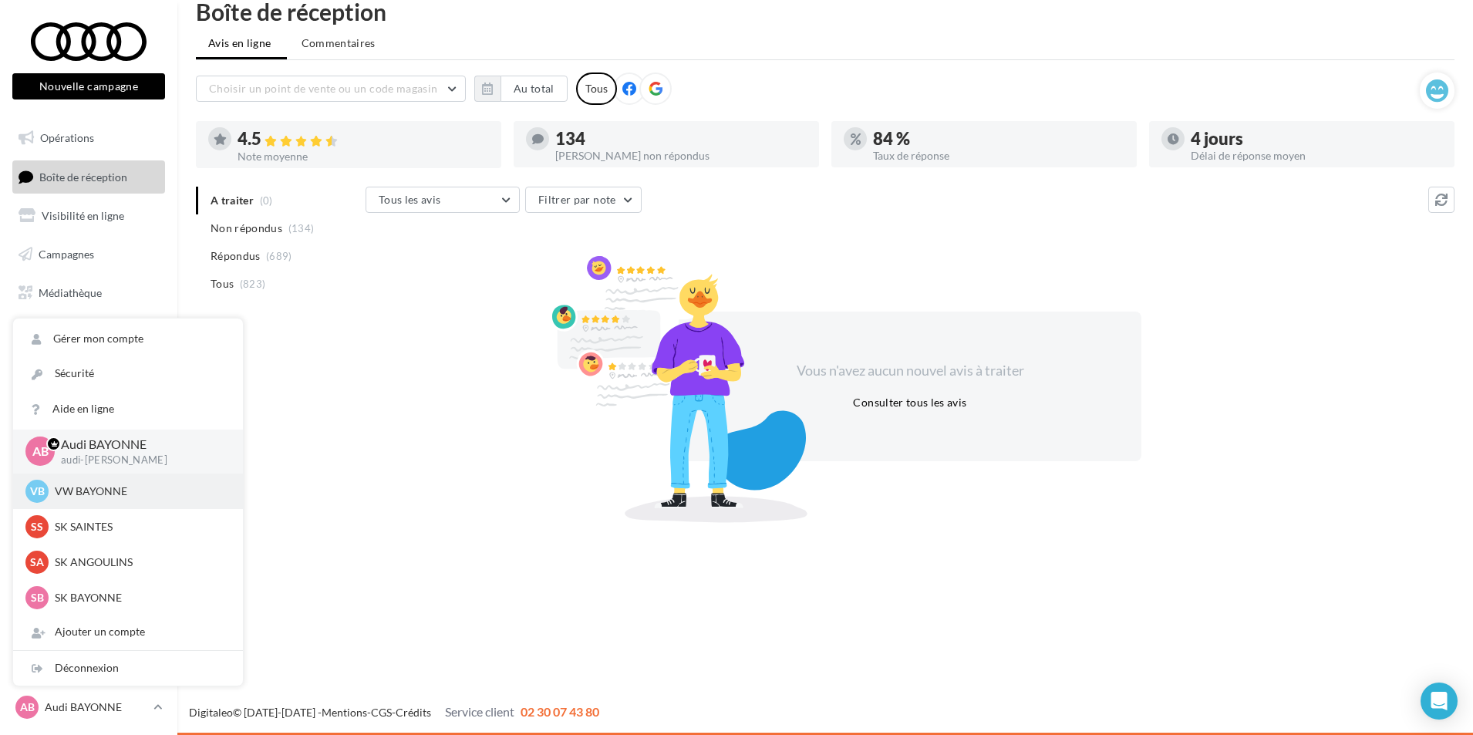
click at [117, 506] on div "VB VW BAYONNE vw-bay-cai" at bounding box center [128, 491] width 230 height 35
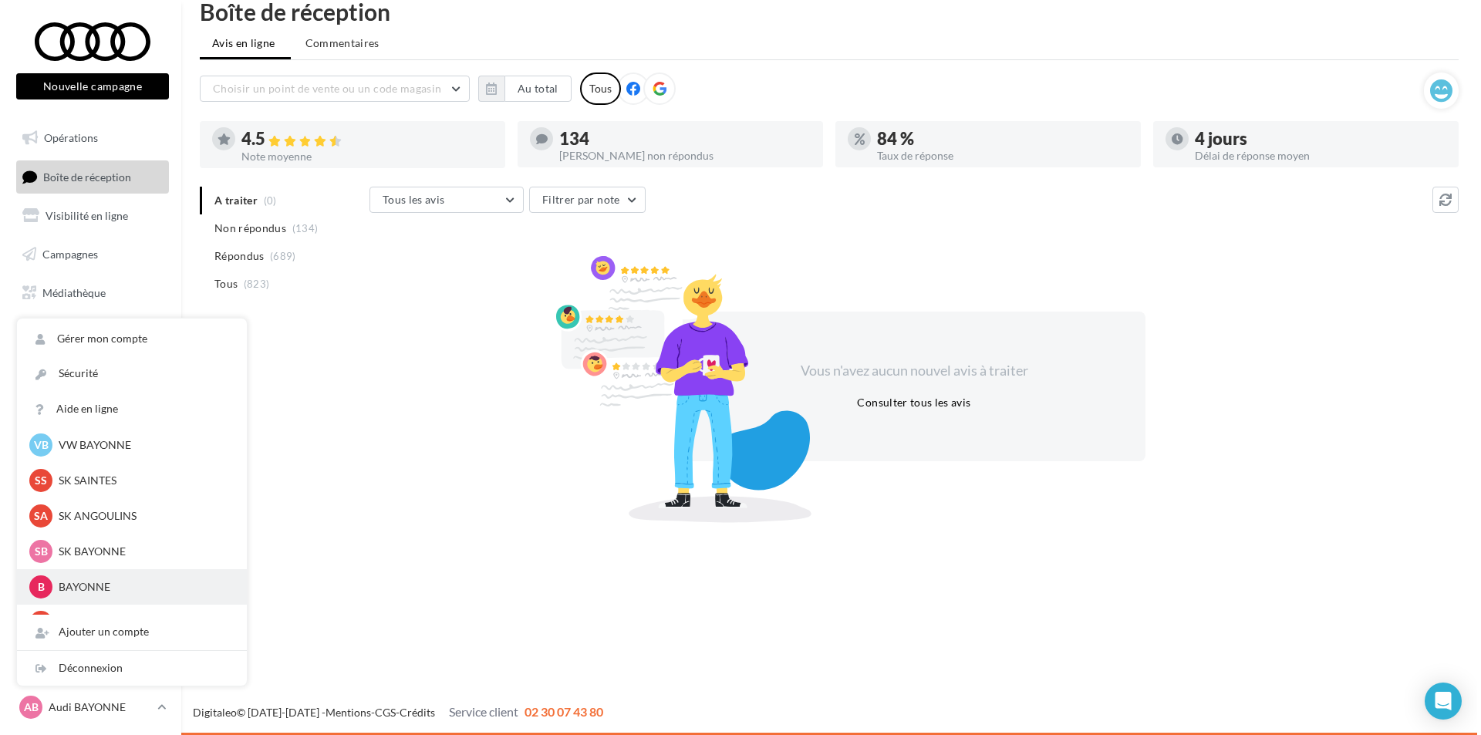
scroll to position [72, 0]
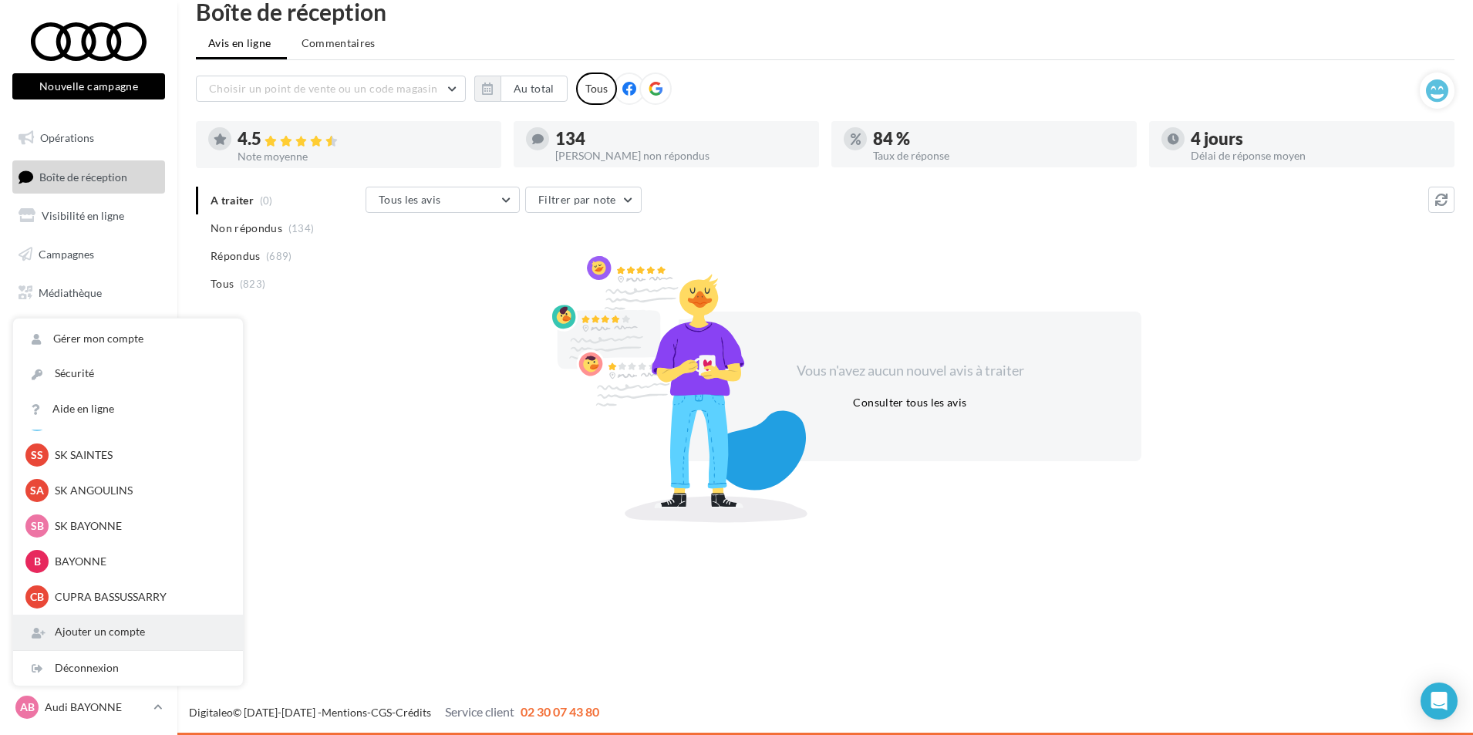
click at [120, 635] on div "Ajouter un compte" at bounding box center [128, 632] width 230 height 35
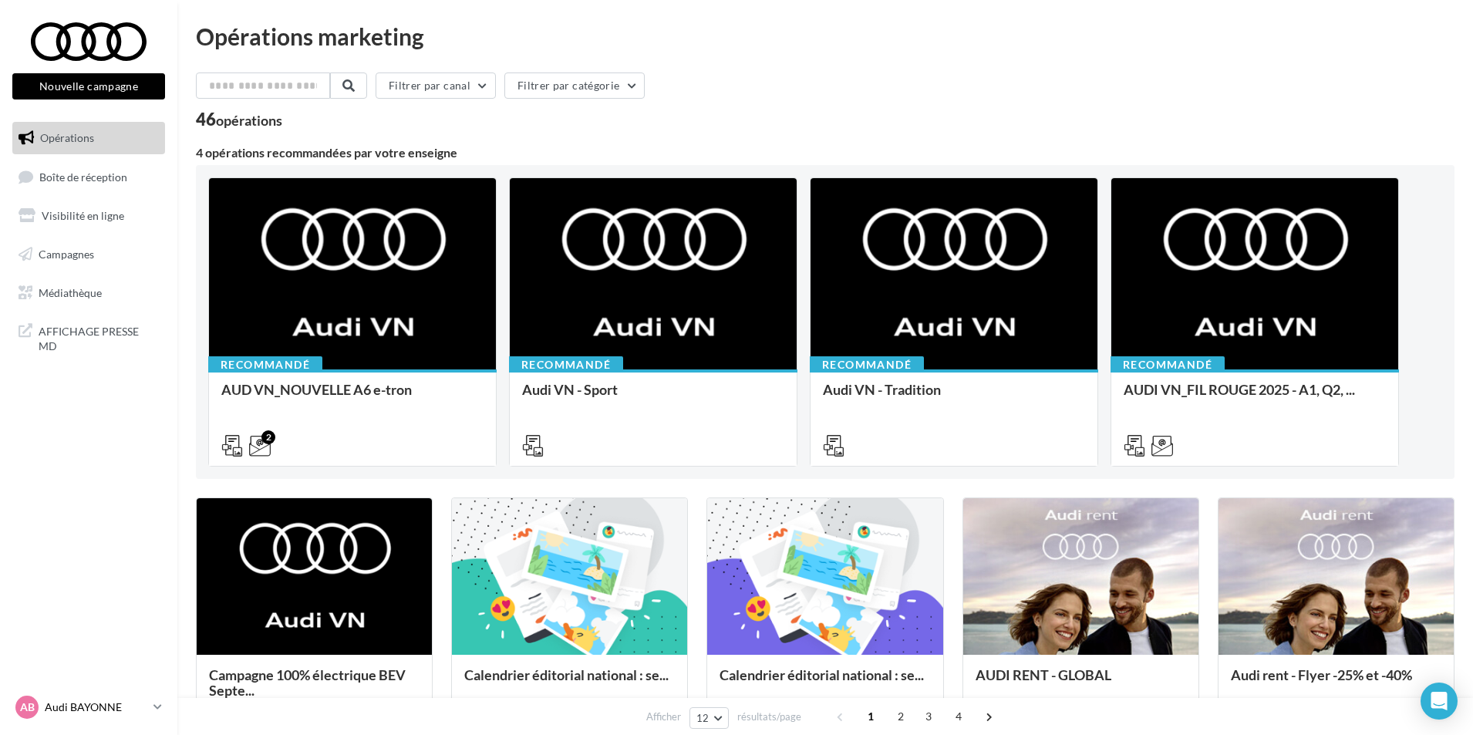
click at [158, 709] on div "AB Audi BAYONNE audi-[PERSON_NAME]" at bounding box center [88, 714] width 177 height 42
click at [158, 704] on icon at bounding box center [157, 706] width 8 height 13
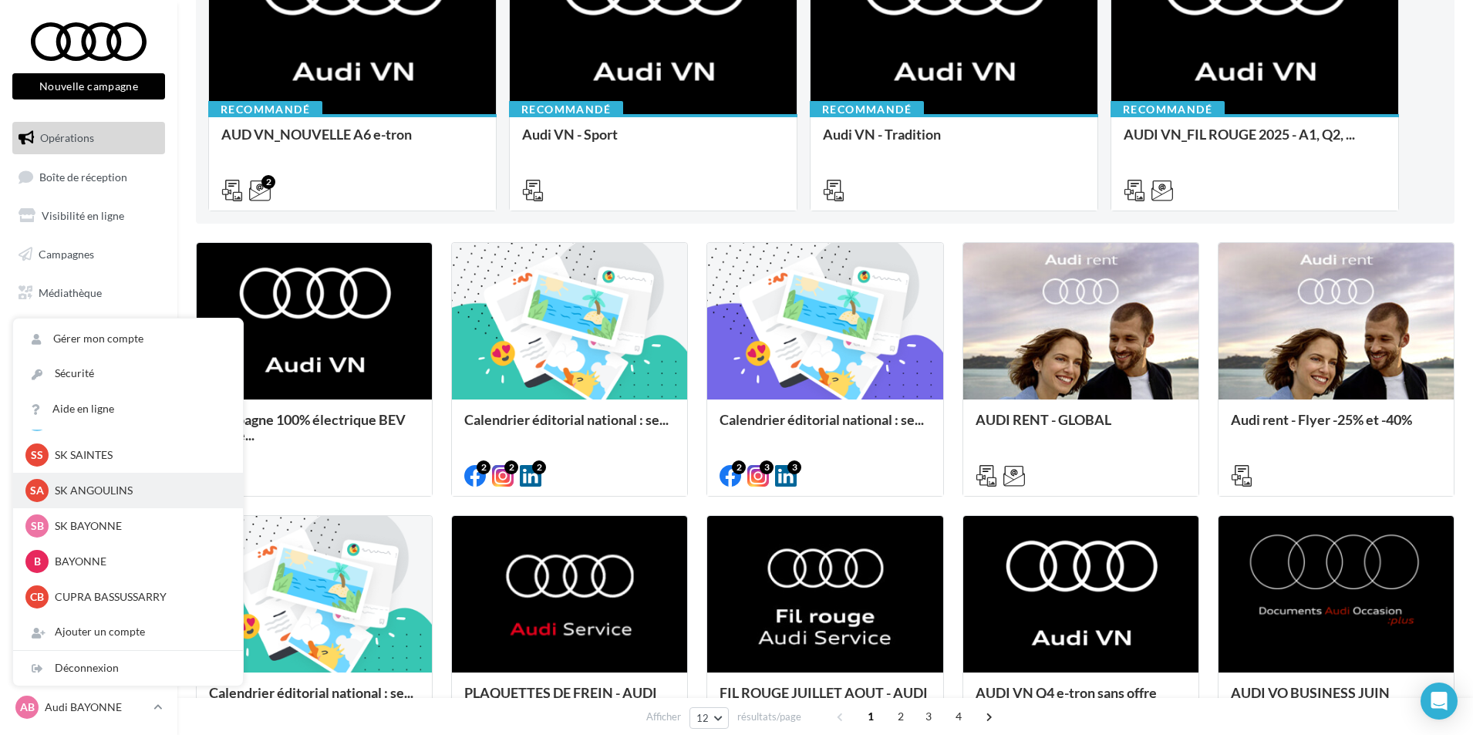
scroll to position [308, 0]
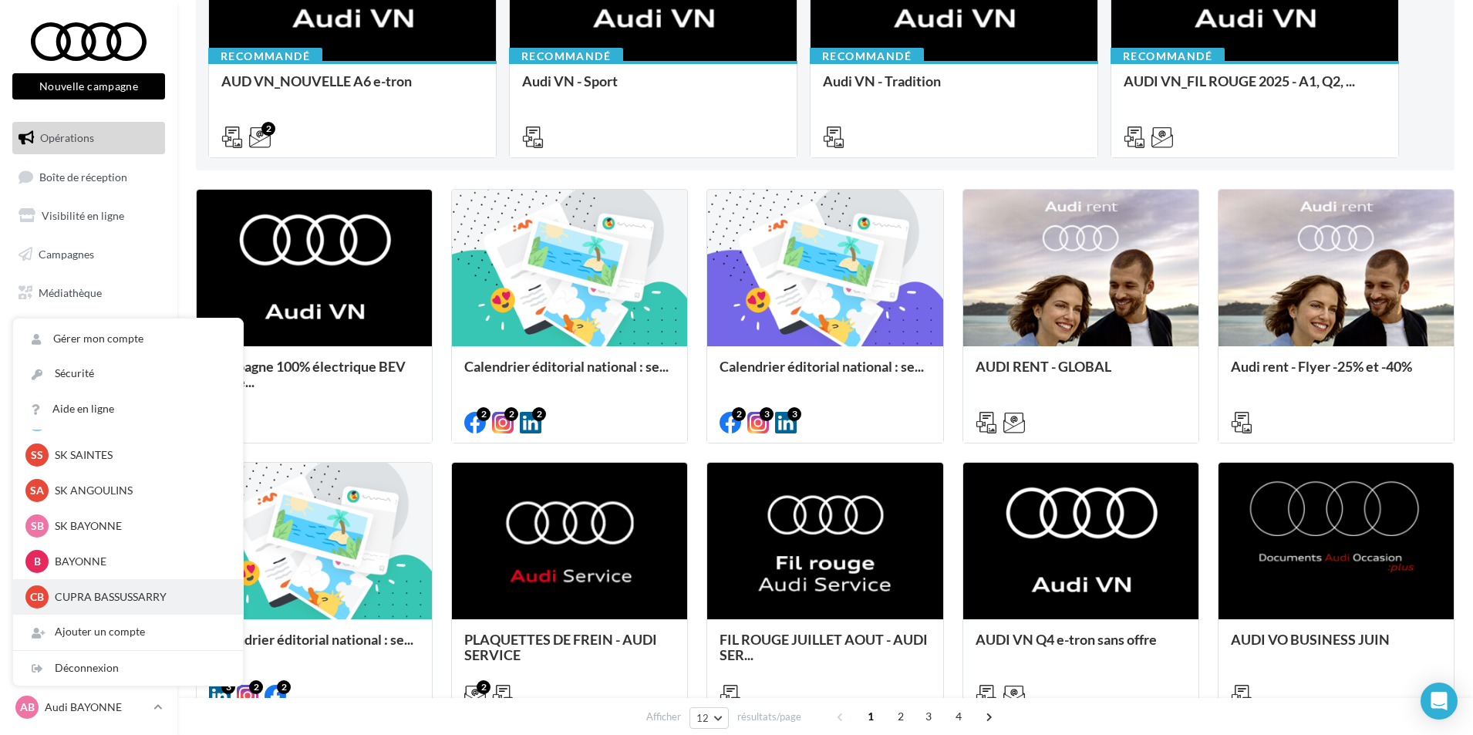
click at [124, 605] on div "CB CUPRA BASSUSSARRY cupra_bassussarry" at bounding box center [127, 596] width 205 height 23
